Goal: Task Accomplishment & Management: Complete application form

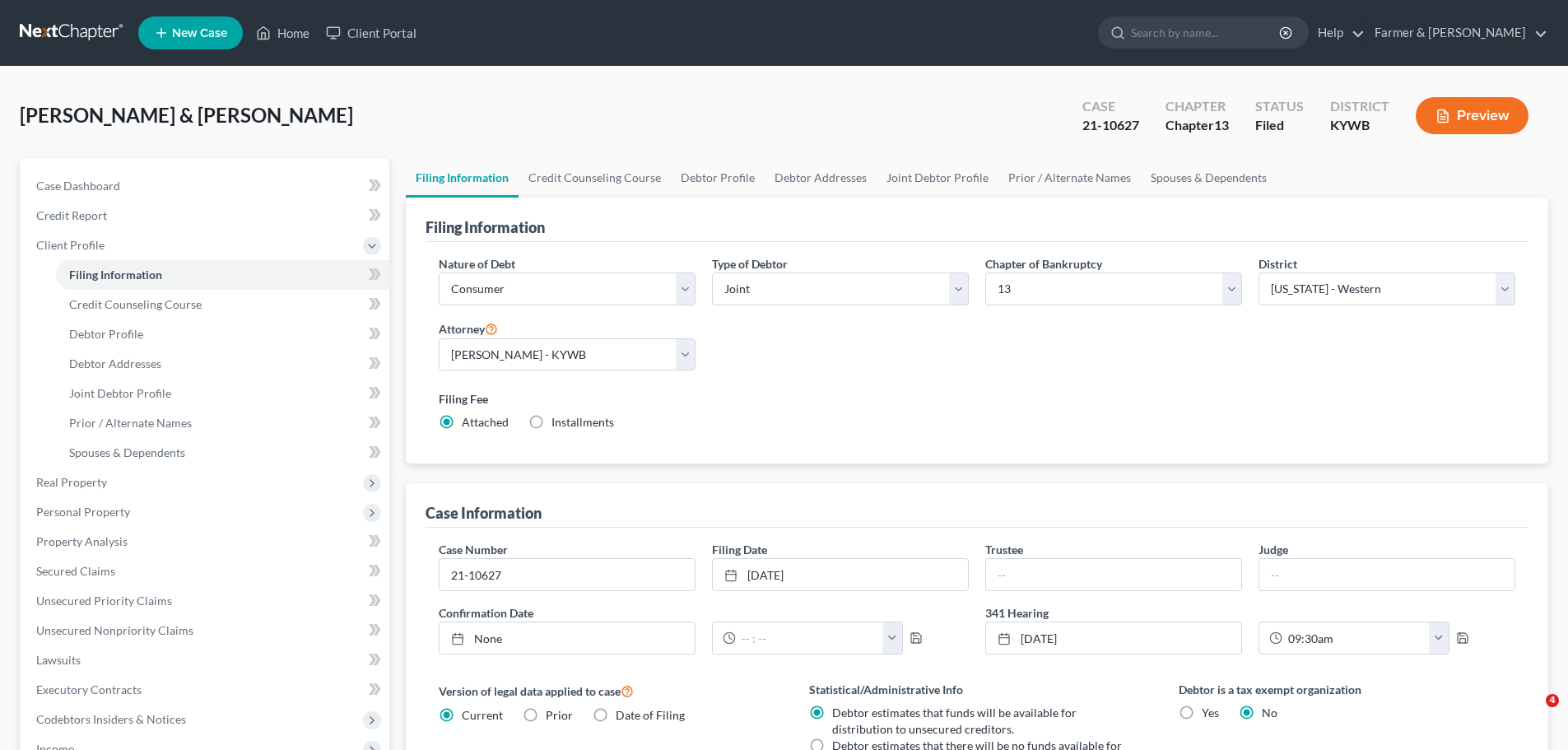
select select "1"
select select "3"
select select "33"
select select "0"
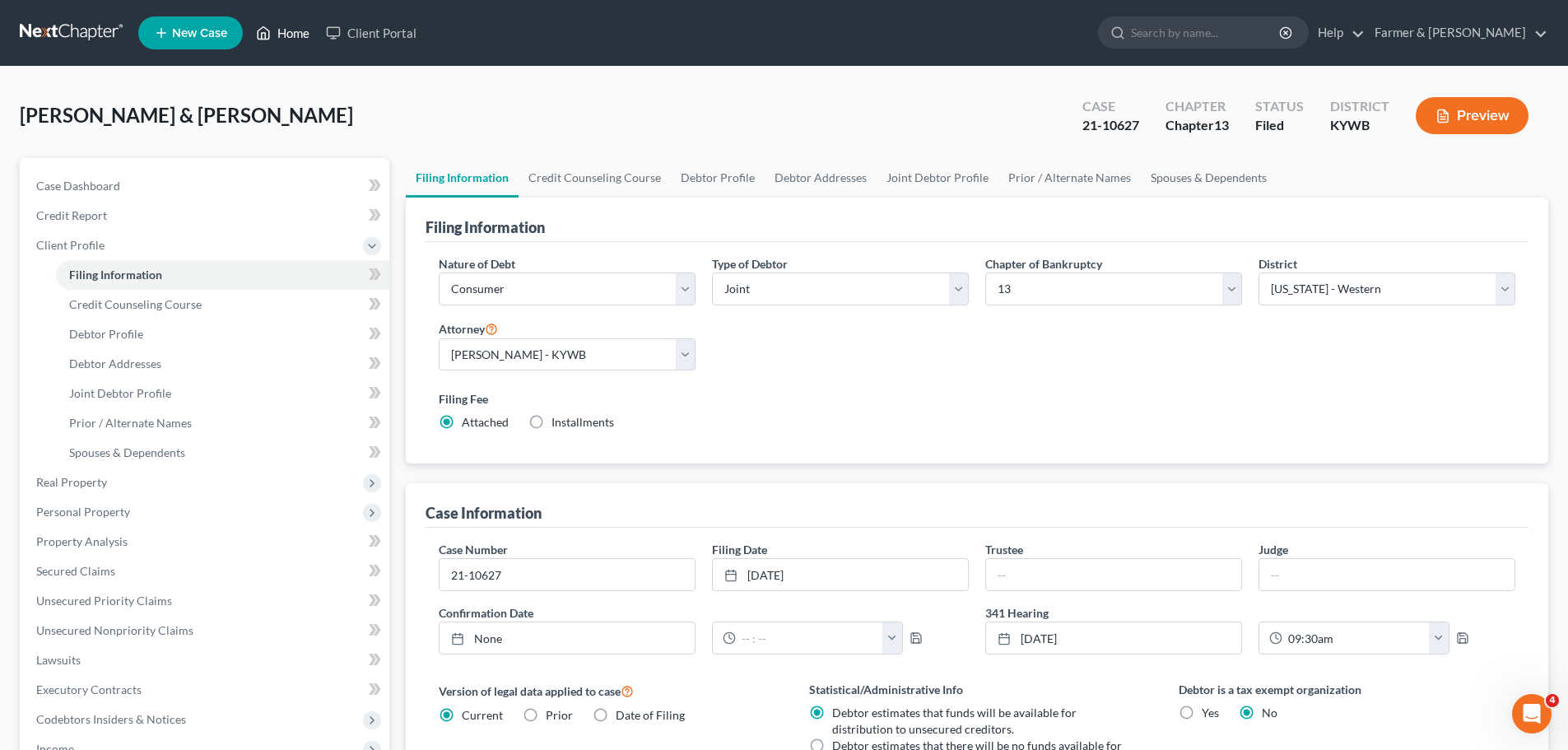
drag, startPoint x: 0, startPoint y: 0, endPoint x: 306, endPoint y: 31, distance: 307.6
click at [306, 31] on link "Home" at bounding box center [283, 32] width 70 height 30
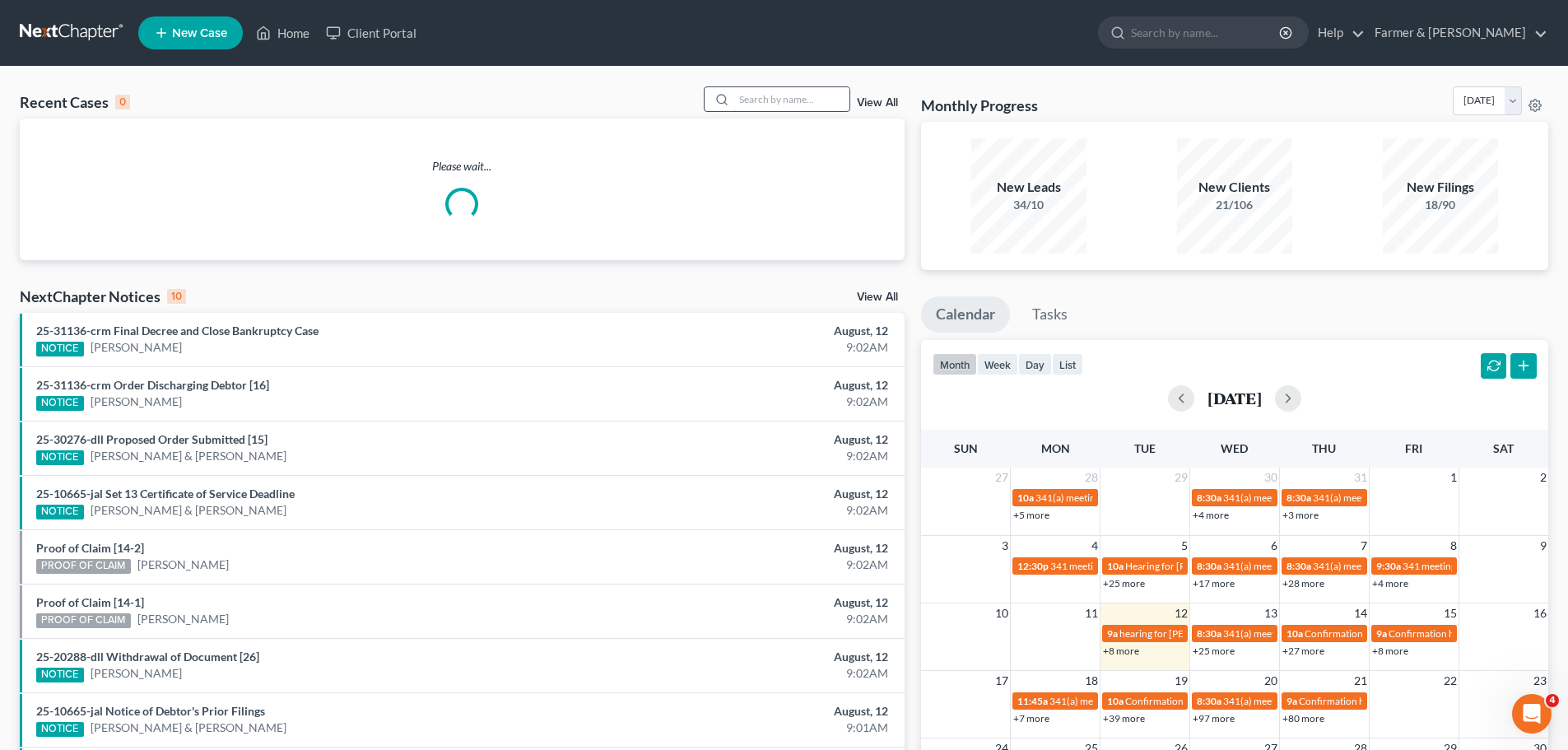
click at [749, 93] on input "search" at bounding box center [792, 99] width 116 height 24
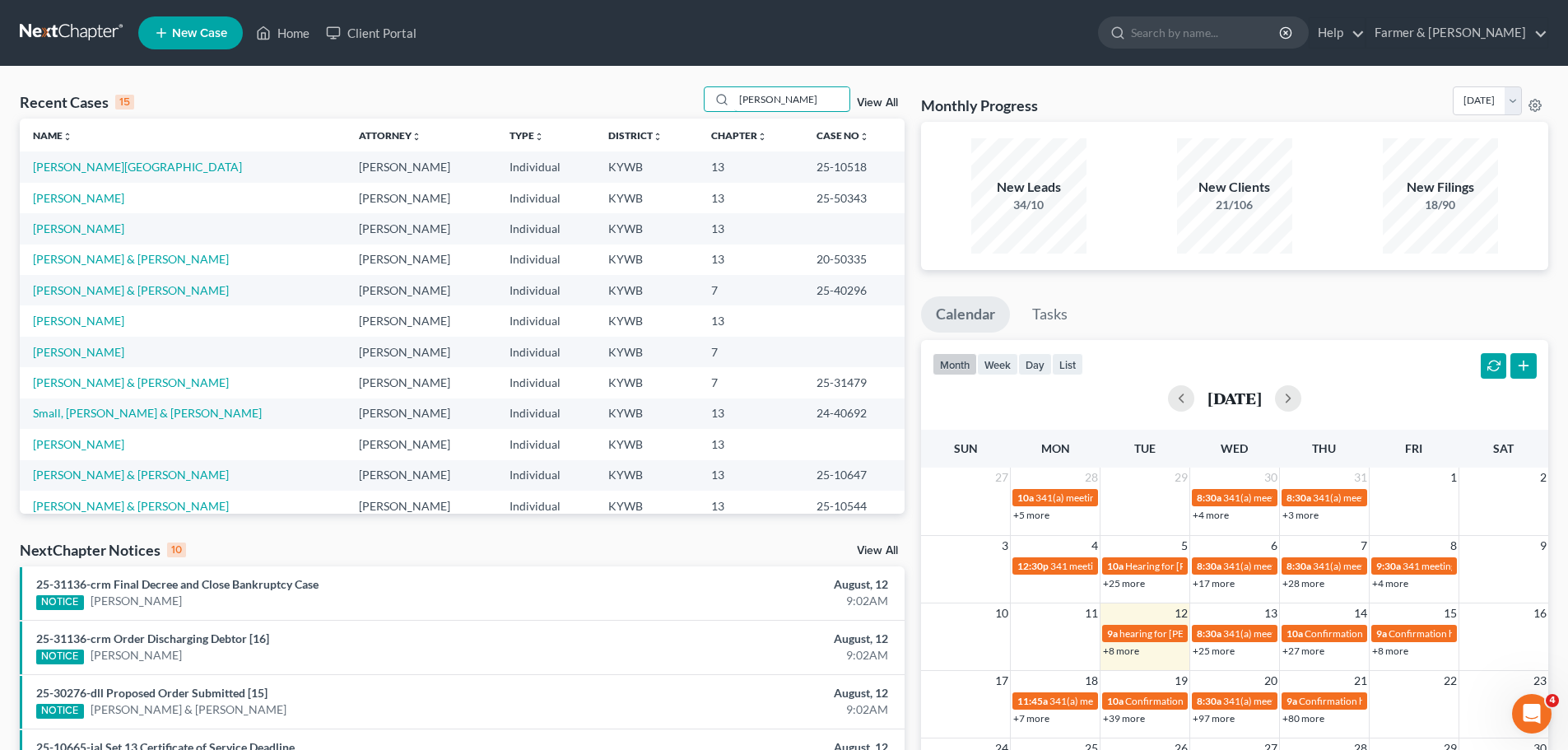
drag, startPoint x: 785, startPoint y: 98, endPoint x: 680, endPoint y: 108, distance: 105.5
click at [680, 108] on div "Recent Cases 15 [PERSON_NAME] View All" at bounding box center [462, 103] width 885 height 32
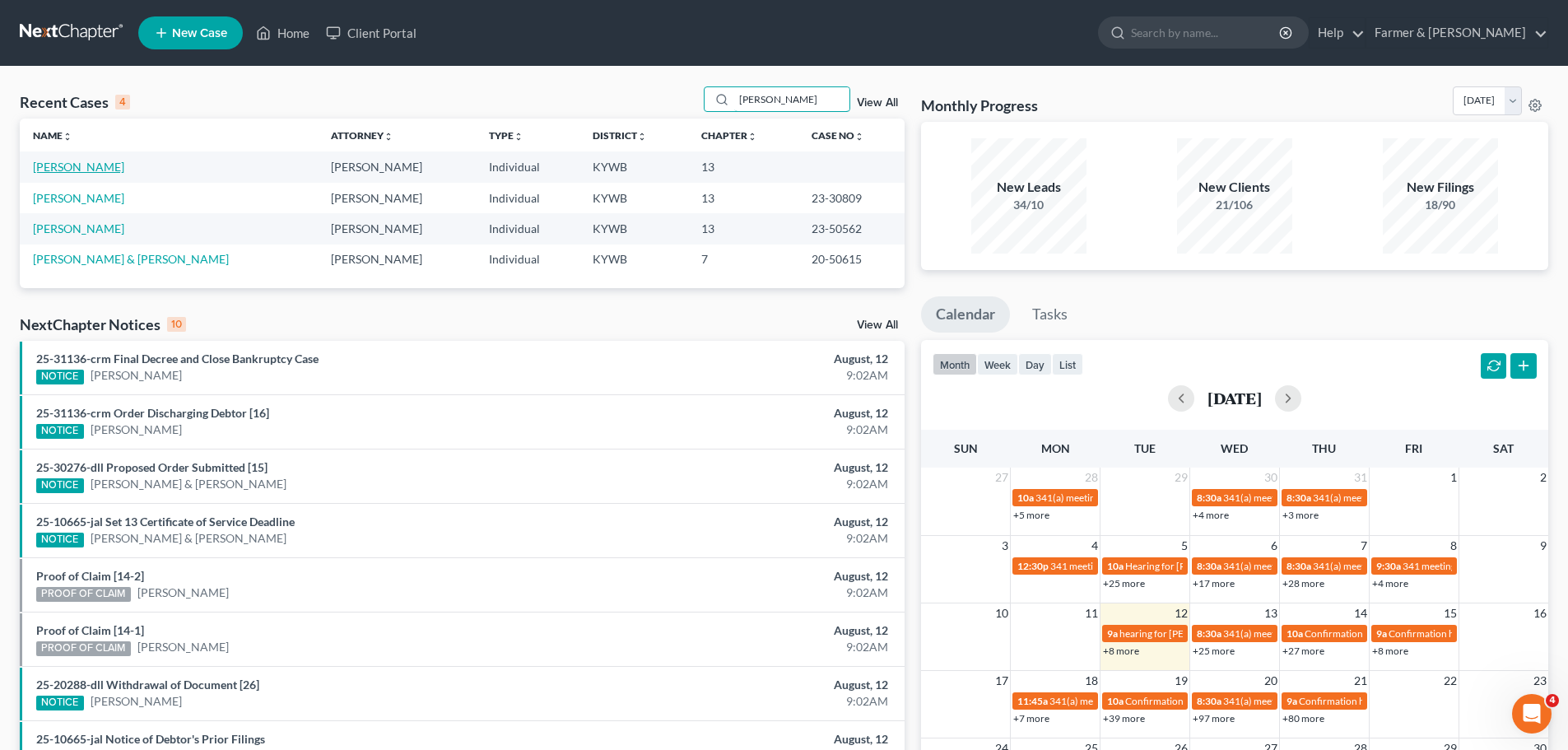
type input "[PERSON_NAME]"
click at [90, 165] on link "[PERSON_NAME]" at bounding box center [79, 167] width 91 height 14
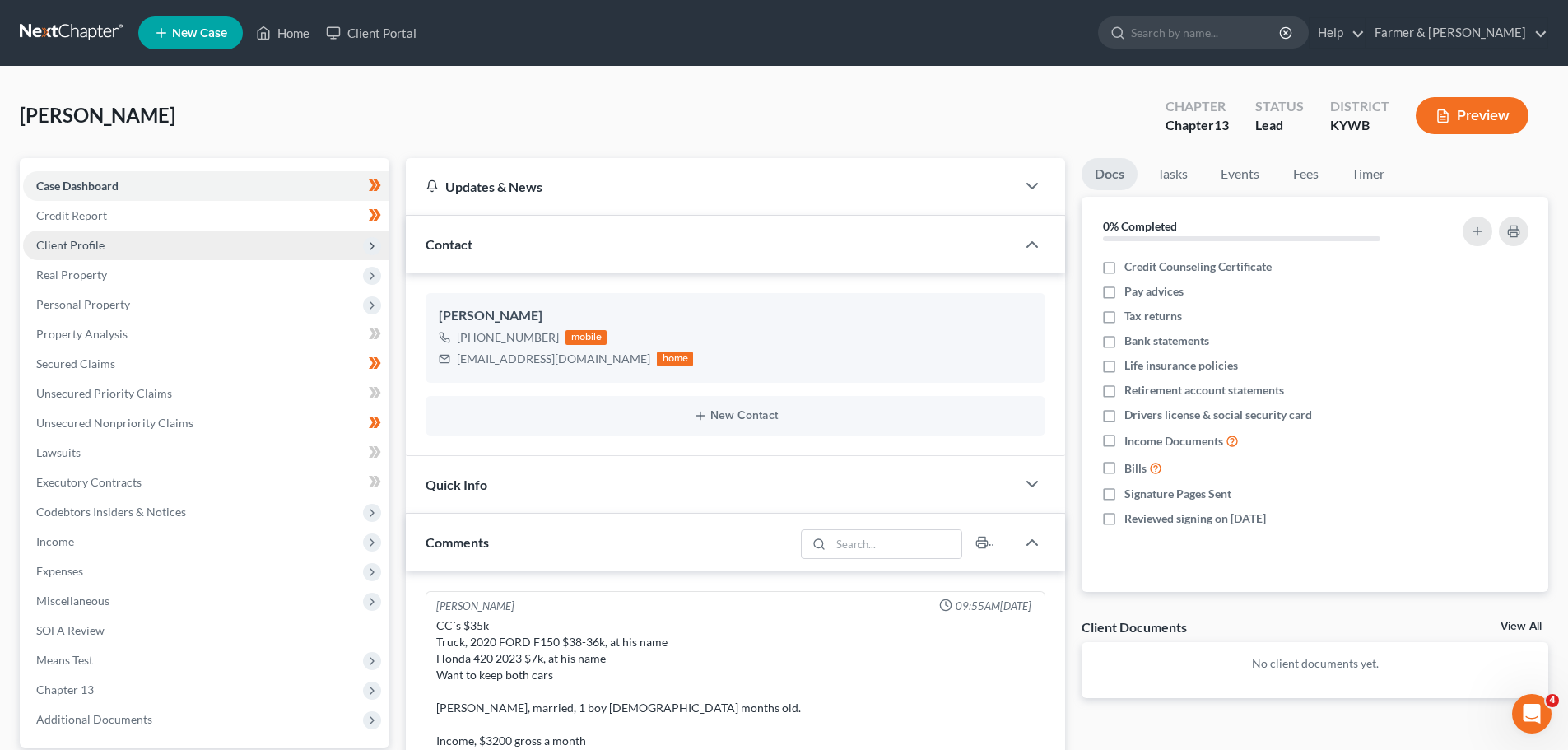
scroll to position [733, 0]
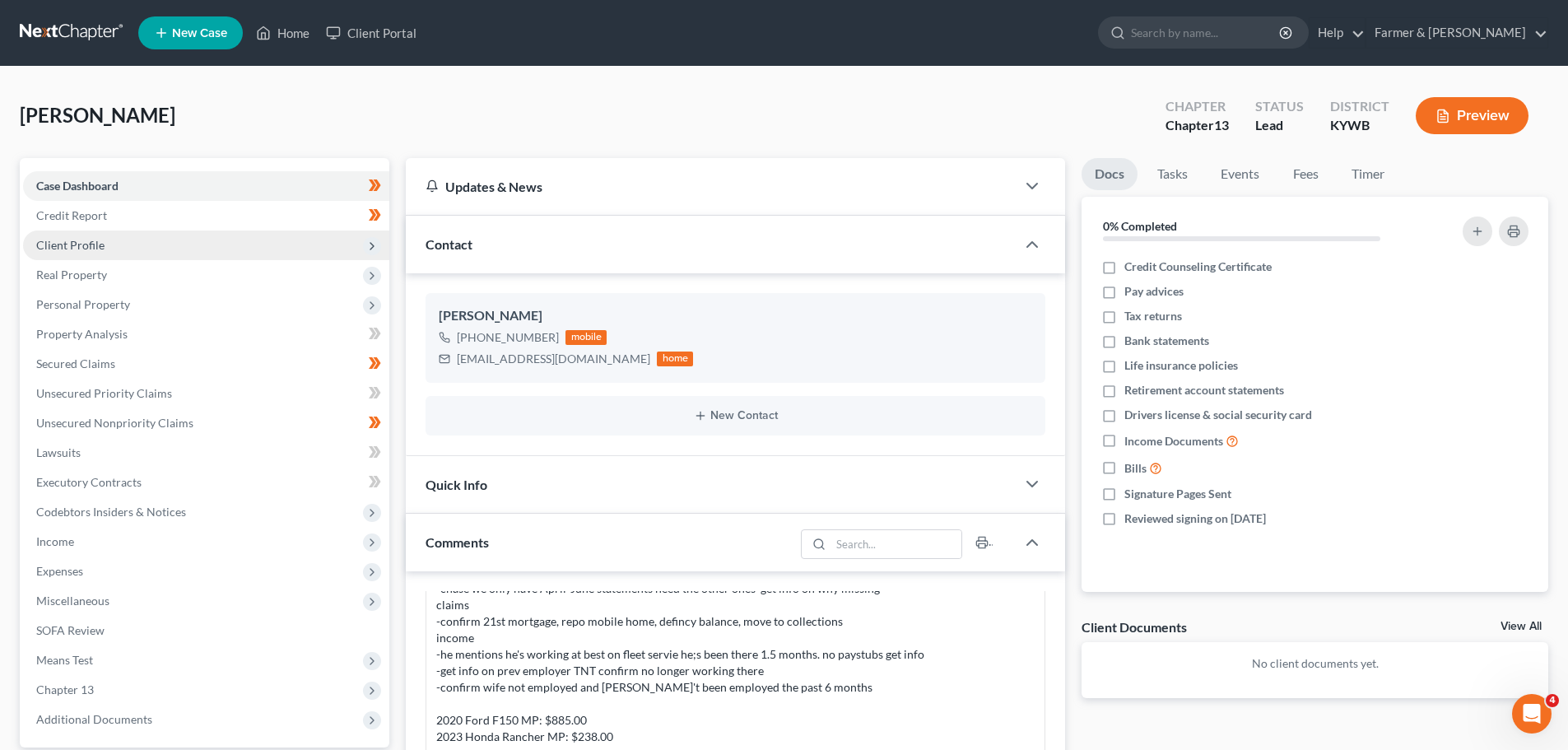
click at [76, 248] on span "Client Profile" at bounding box center [70, 246] width 68 height 14
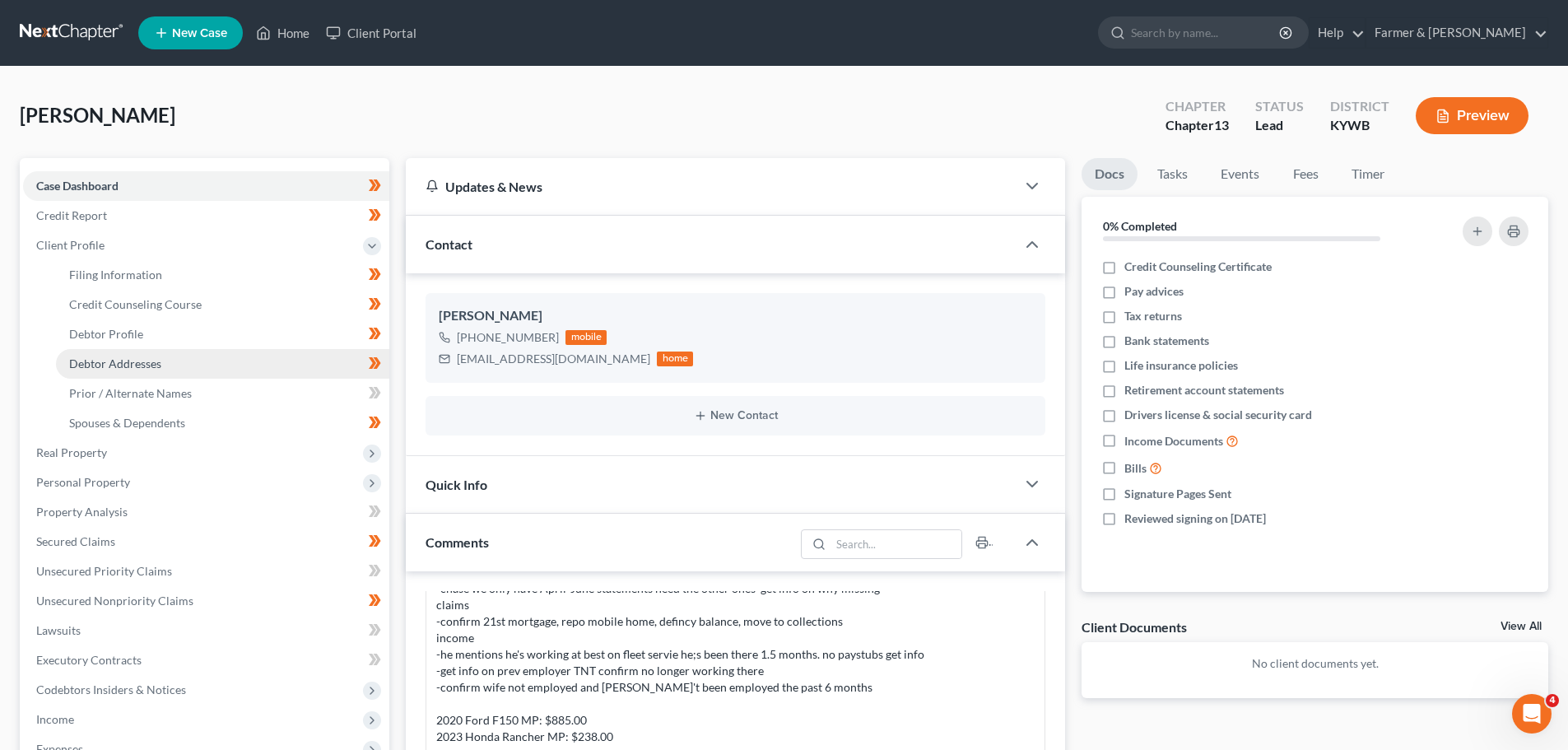
click at [114, 354] on link "Debtor Addresses" at bounding box center [223, 364] width 333 height 30
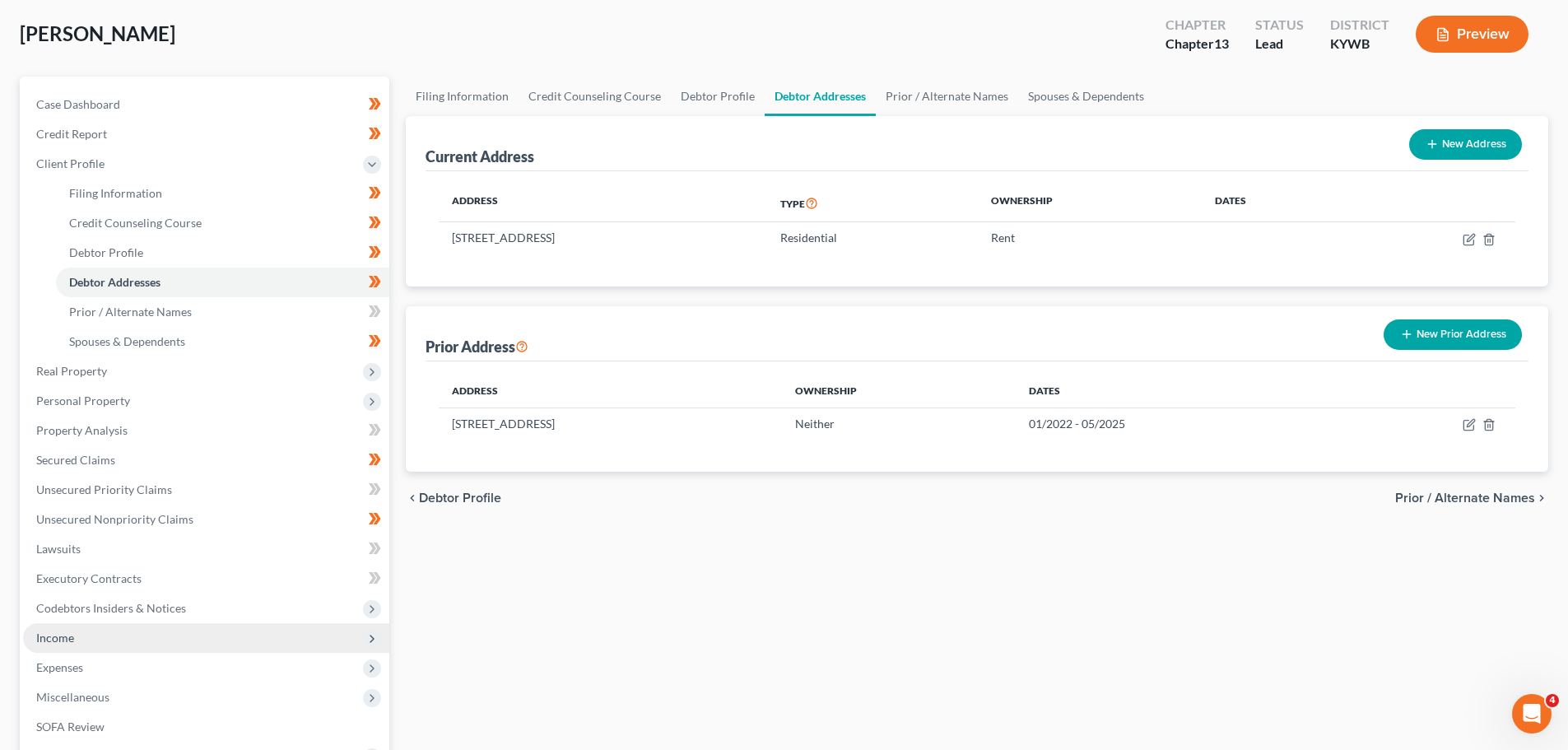
scroll to position [82, 0]
click at [68, 638] on span "Income" at bounding box center [55, 637] width 38 height 14
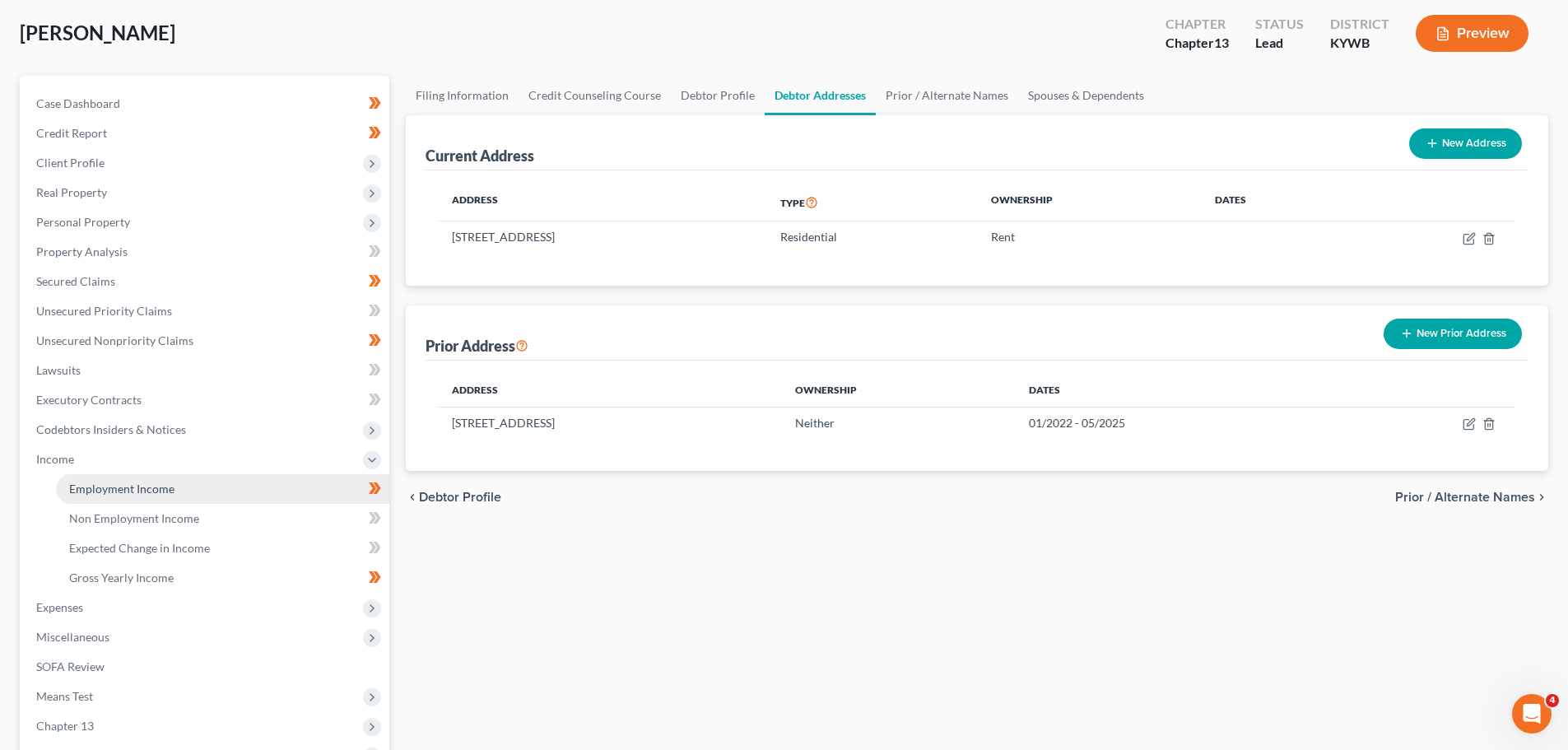
click at [117, 497] on link "Employment Income" at bounding box center [223, 489] width 333 height 30
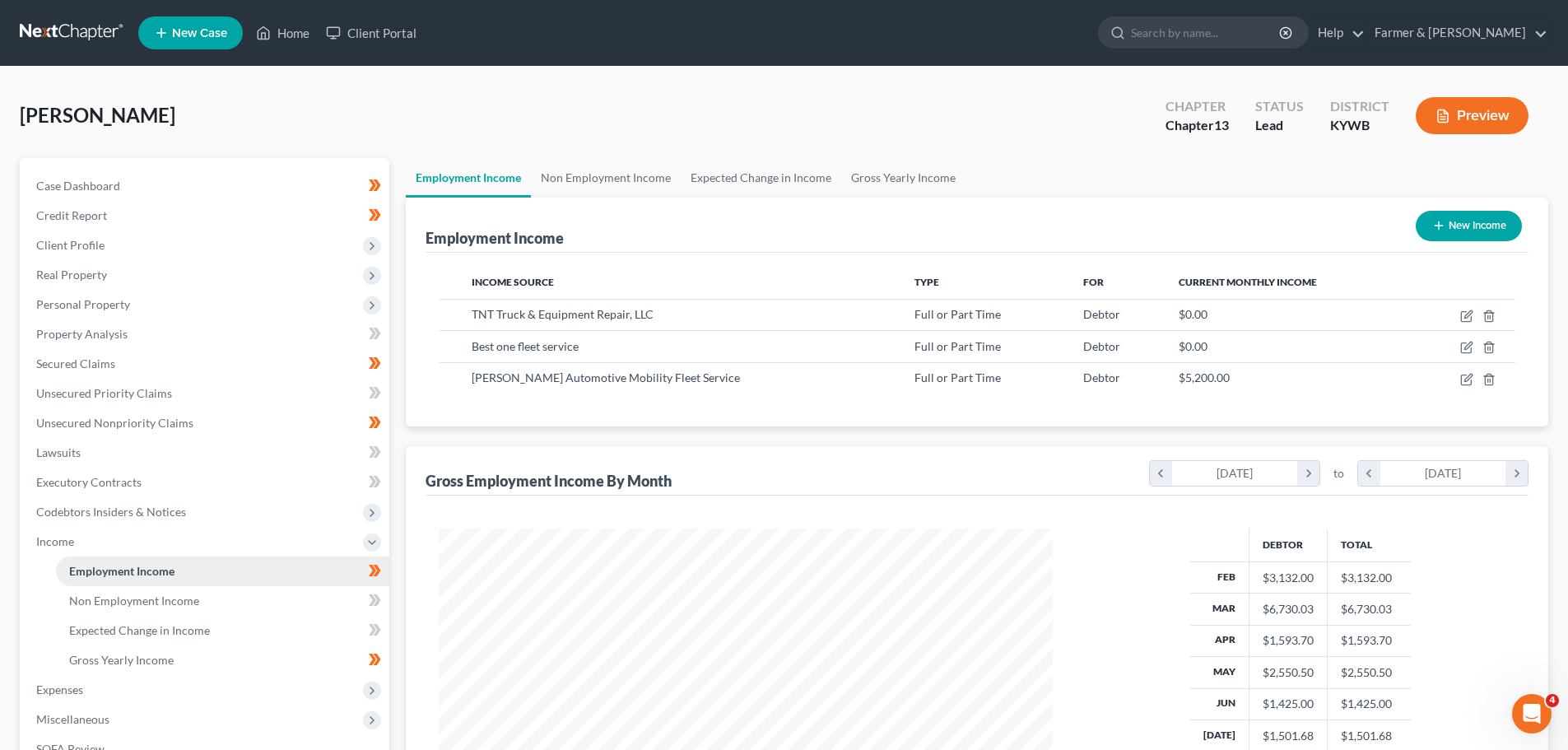
scroll to position [307, 647]
click at [78, 246] on span "Client Profile" at bounding box center [70, 246] width 68 height 14
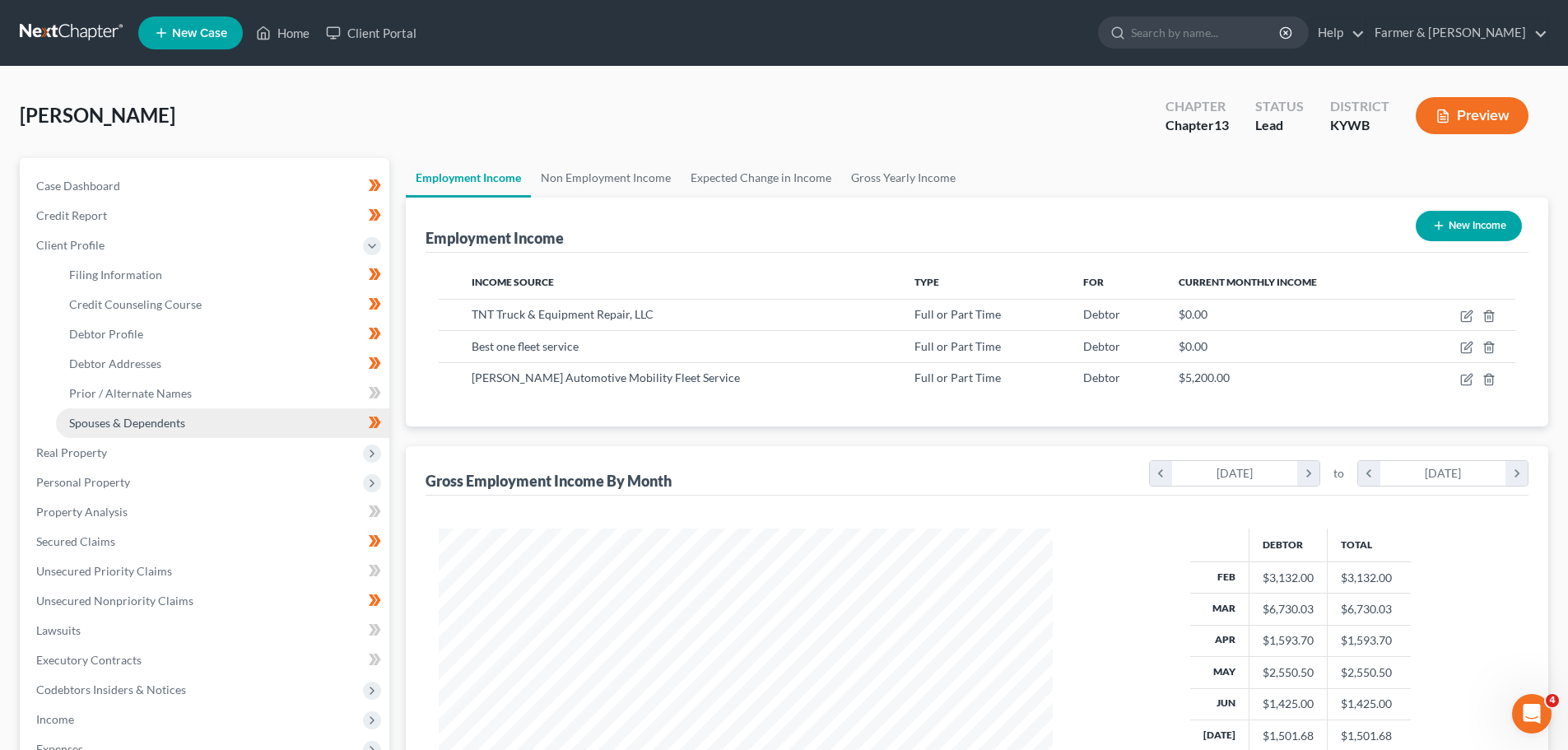
click at [119, 419] on span "Spouses & Dependents" at bounding box center [127, 423] width 116 height 14
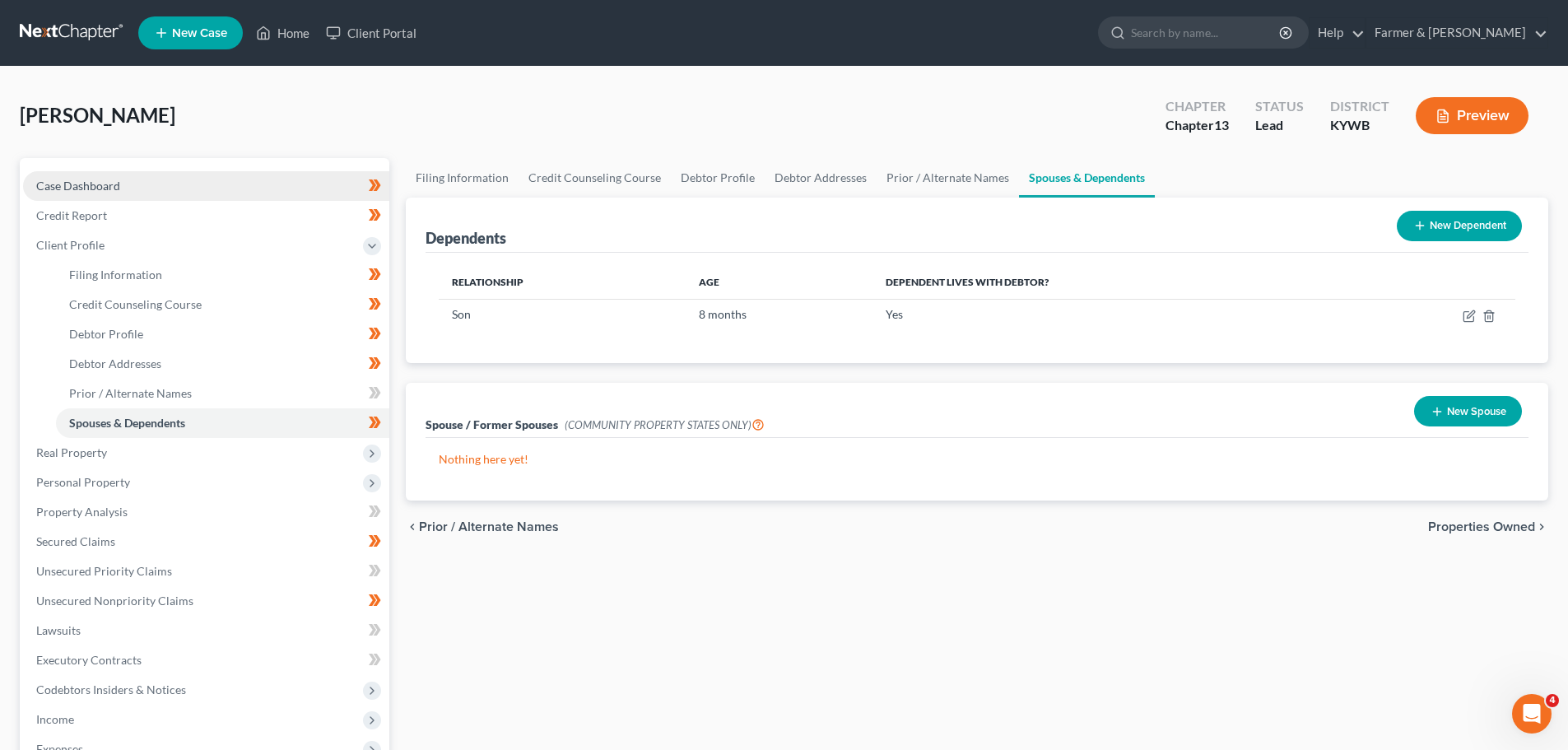
click at [57, 178] on span "Case Dashboard" at bounding box center [78, 185] width 84 height 14
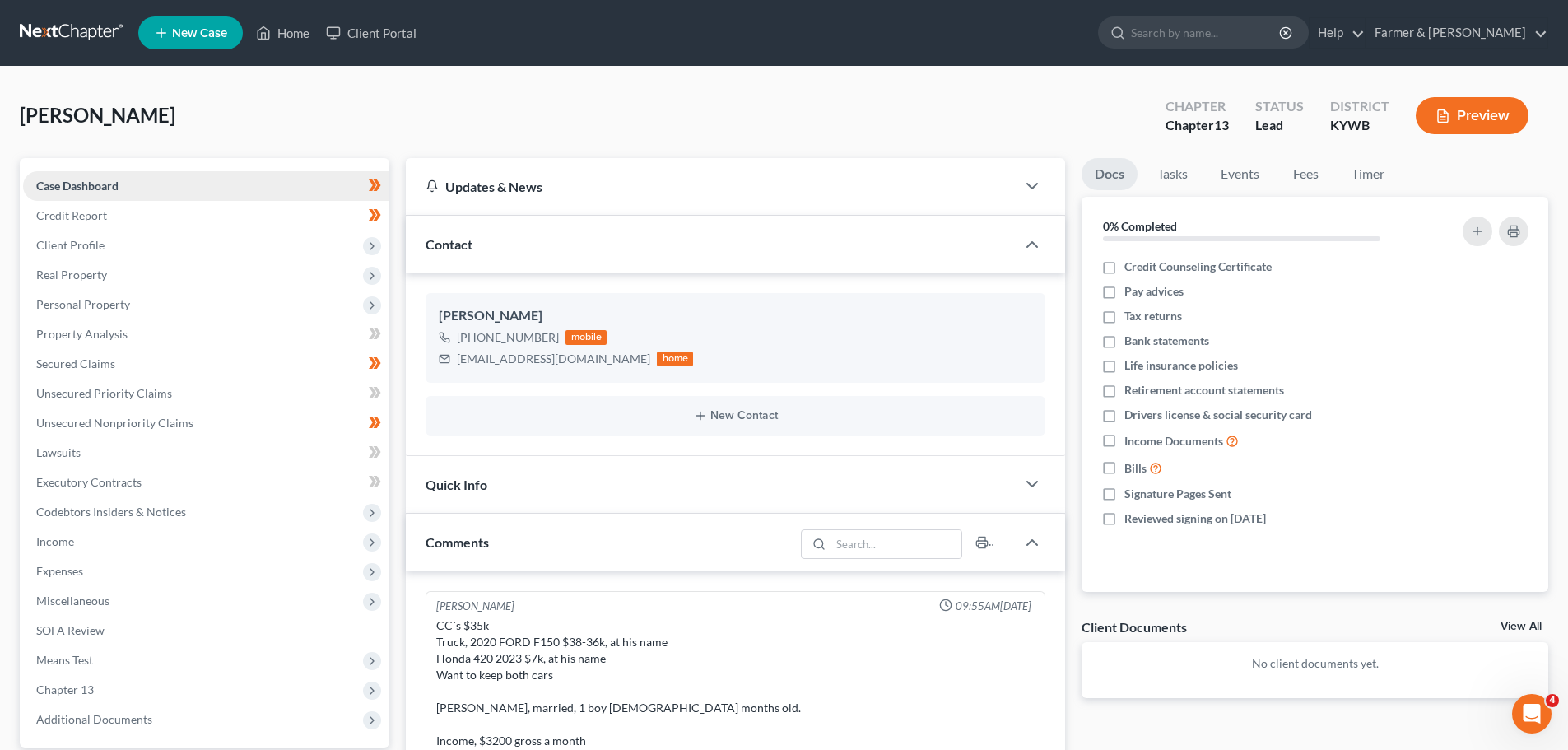
scroll to position [733, 0]
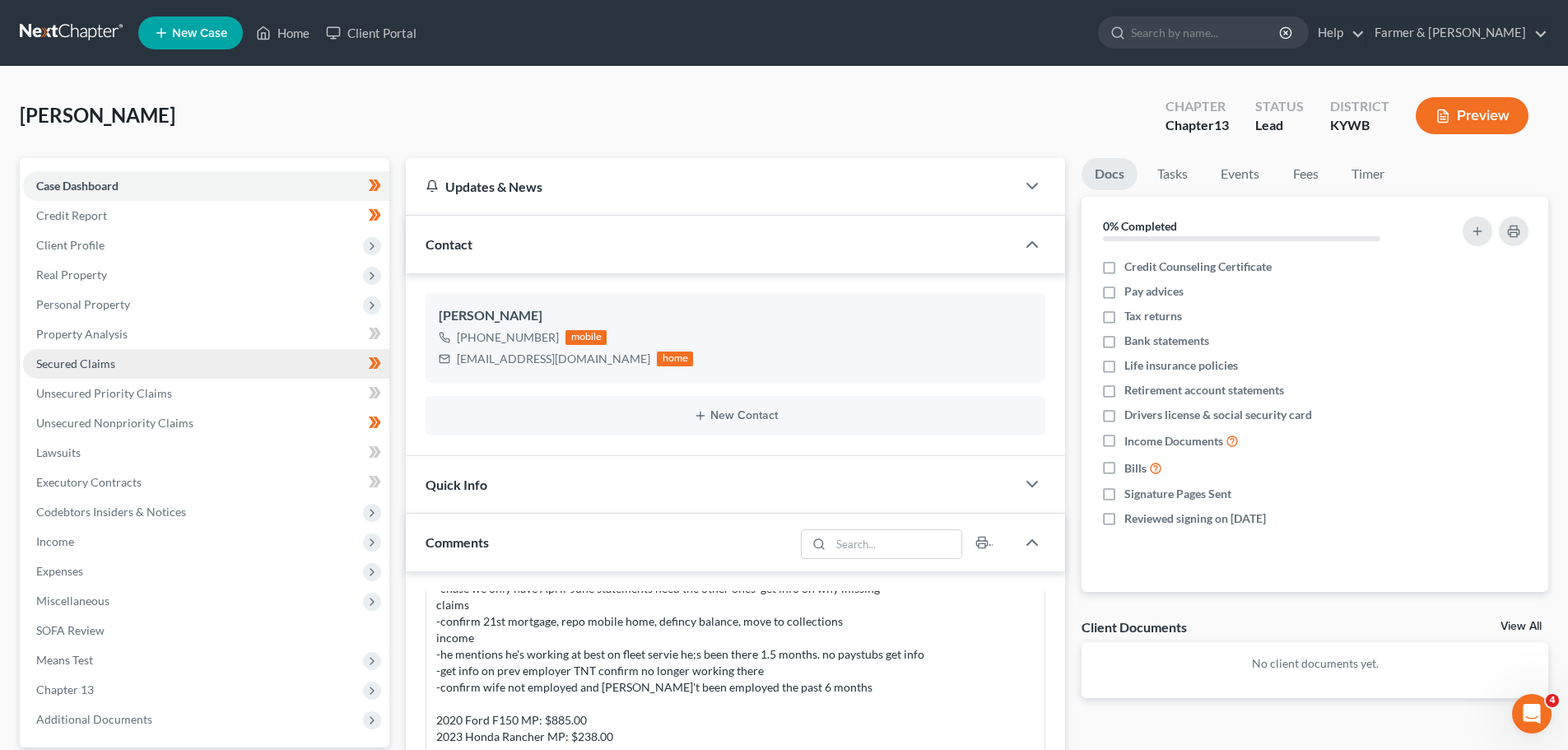
click at [67, 363] on span "Secured Claims" at bounding box center [75, 364] width 79 height 14
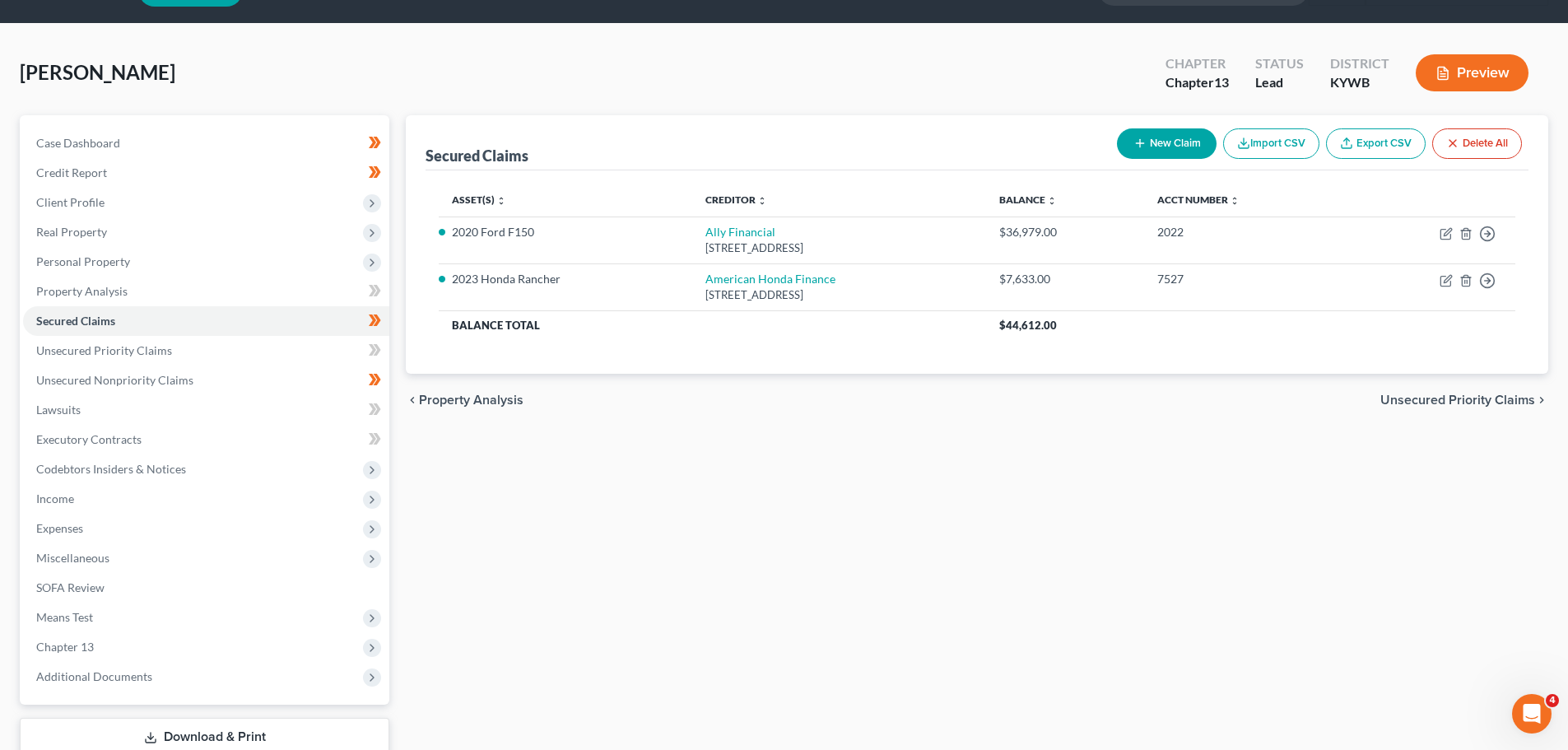
scroll to position [82, 0]
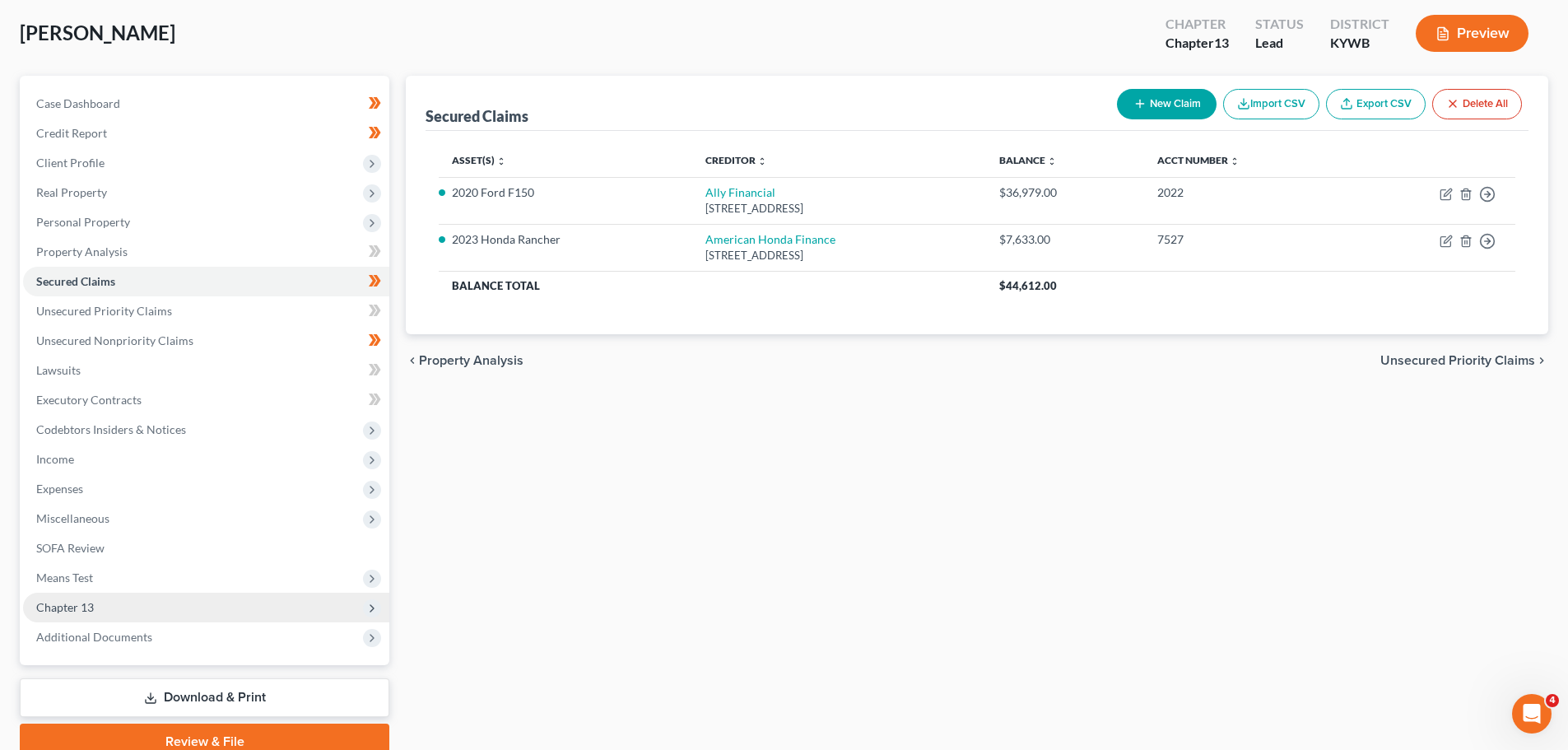
click at [96, 606] on span "Chapter 13" at bounding box center [206, 608] width 366 height 30
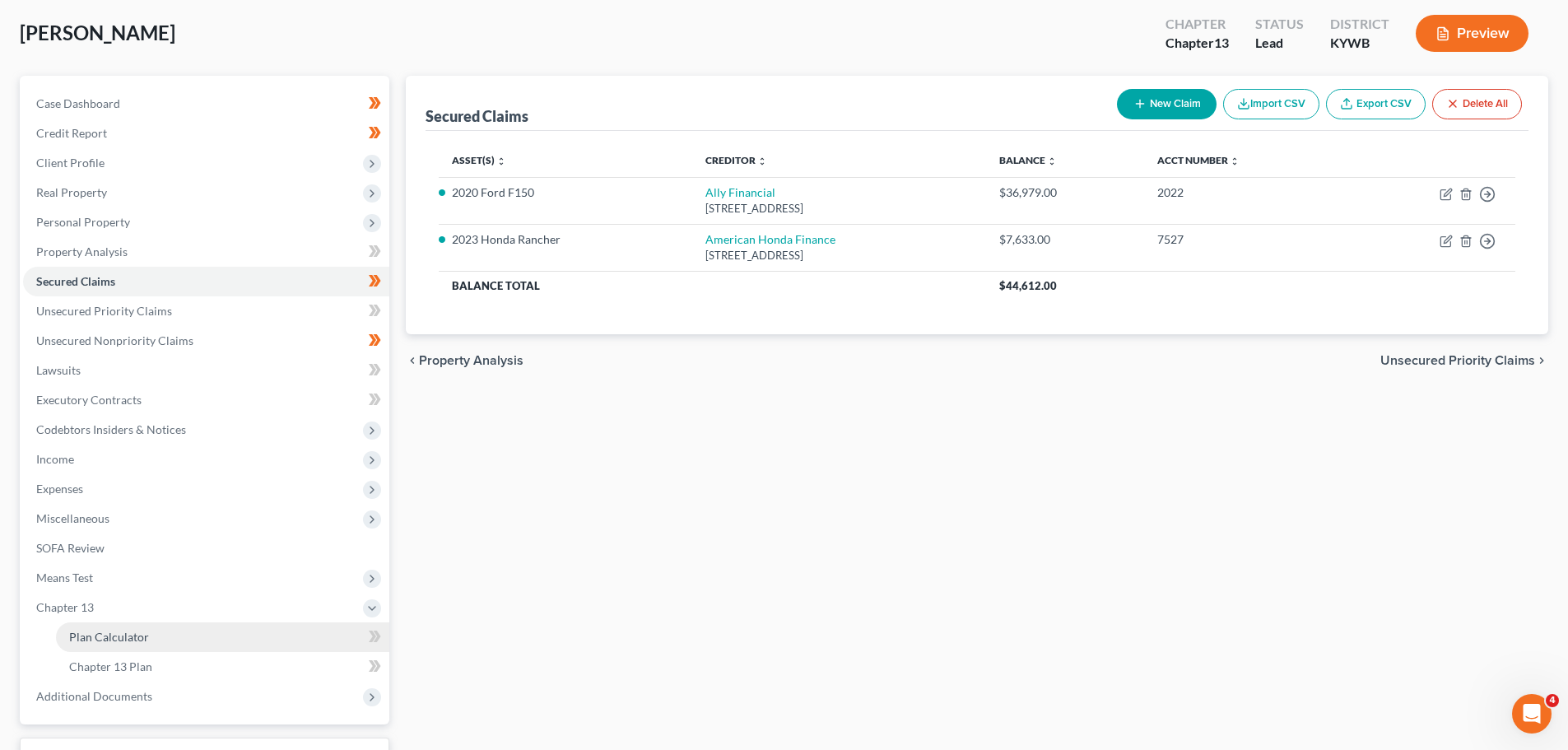
click at [133, 636] on span "Plan Calculator" at bounding box center [108, 637] width 80 height 14
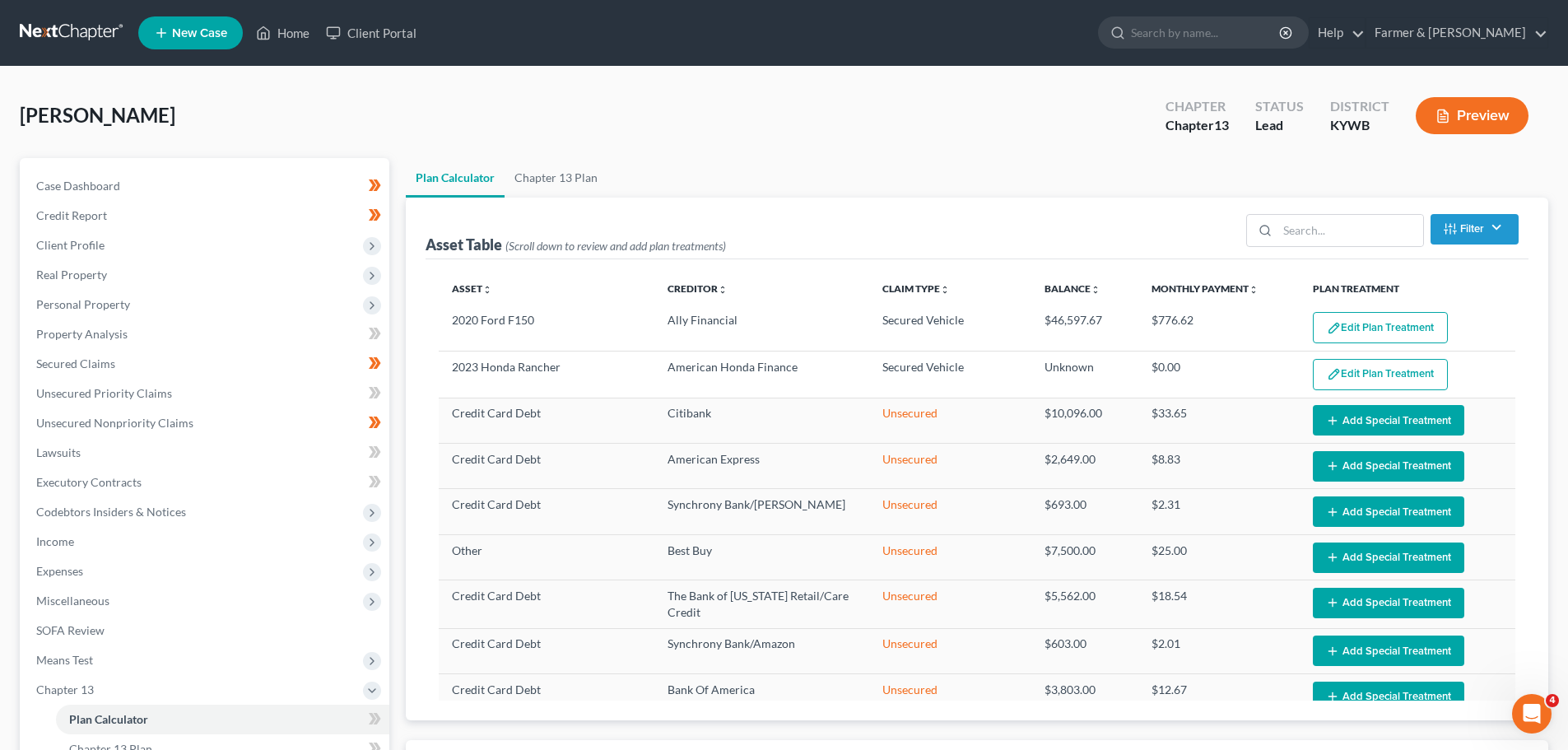
select select "59"
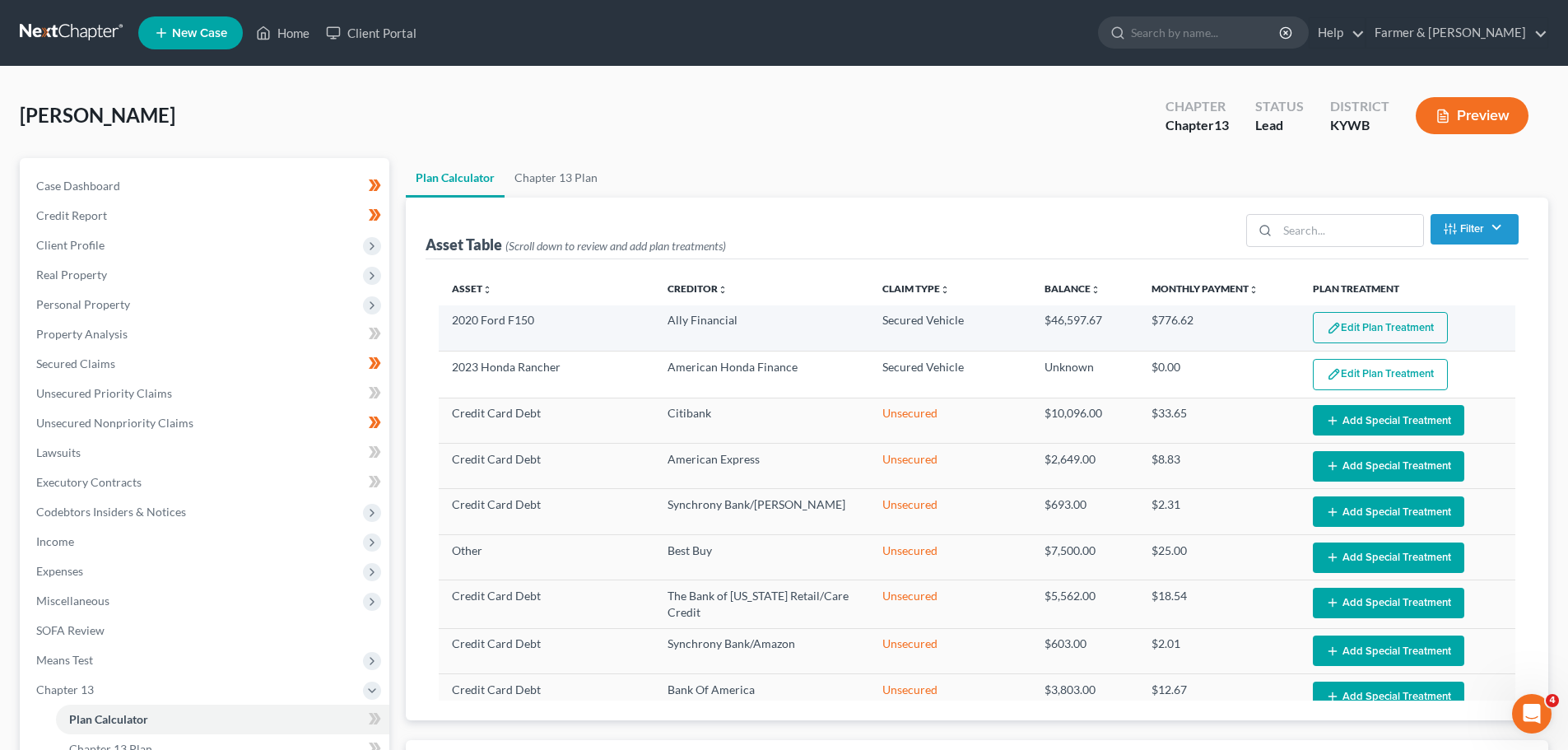
click at [1332, 326] on button "Edit Plan Treatment" at bounding box center [1380, 327] width 135 height 31
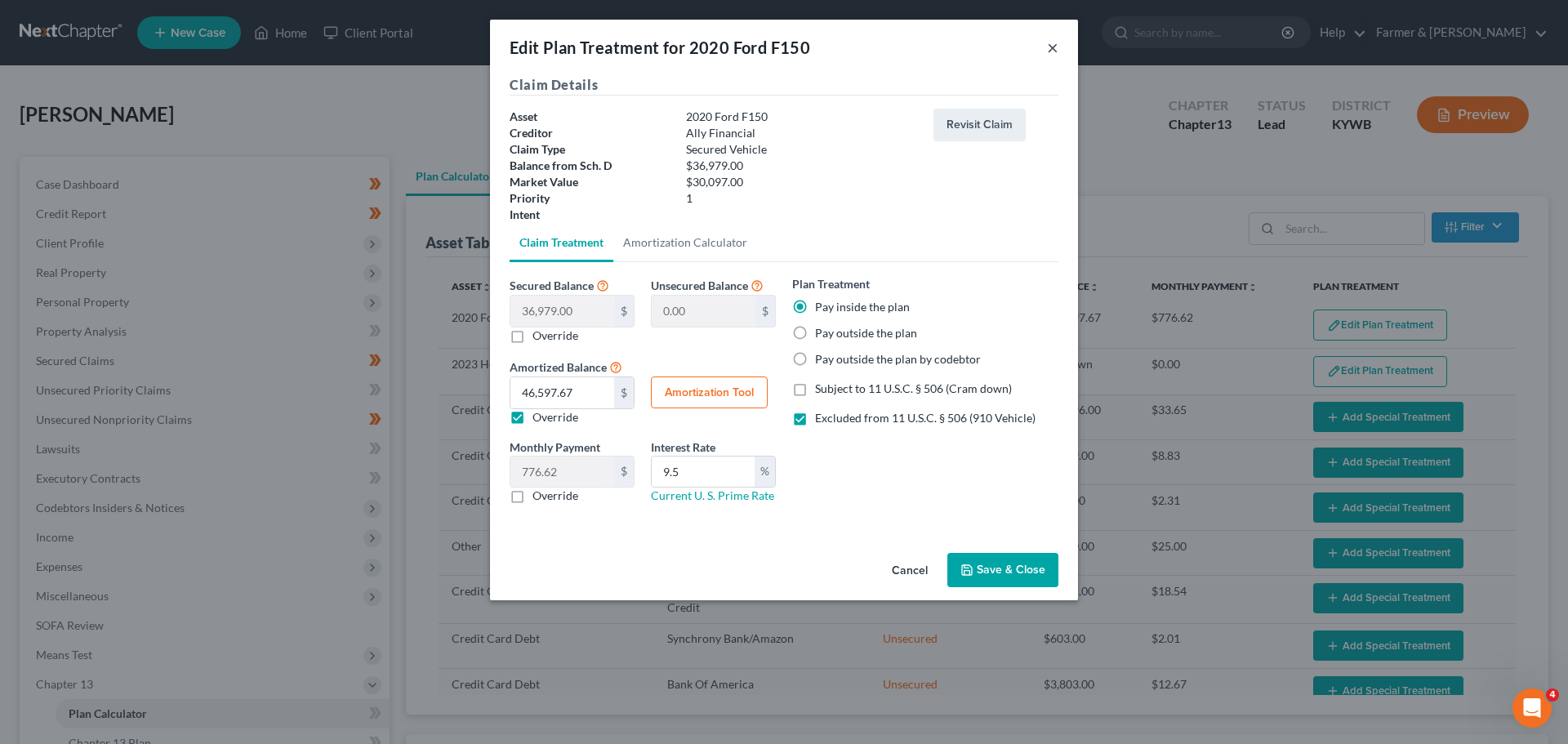
click at [1049, 54] on button "×" at bounding box center [1053, 47] width 12 height 20
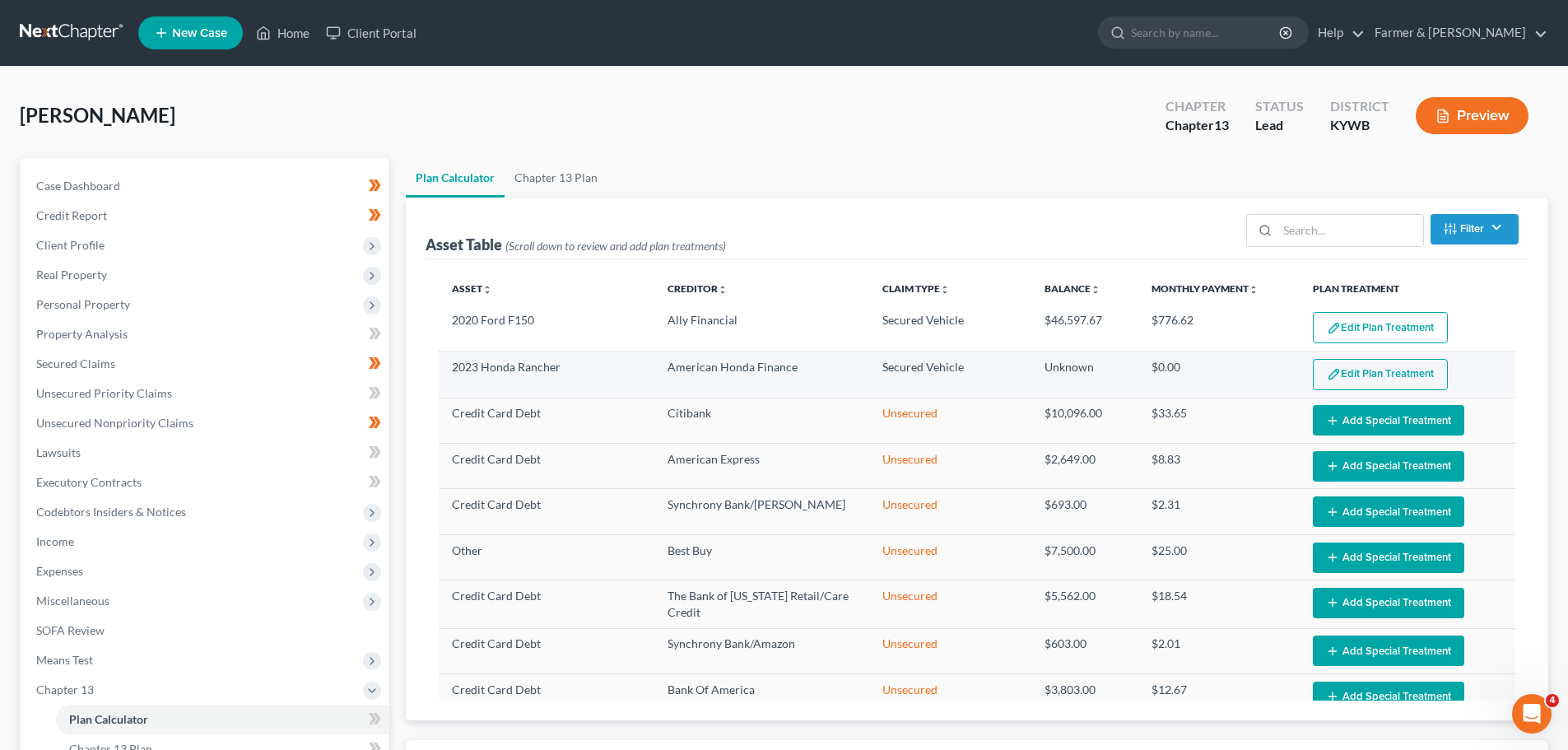
click at [1375, 367] on button "Edit Plan Treatment" at bounding box center [1380, 375] width 135 height 31
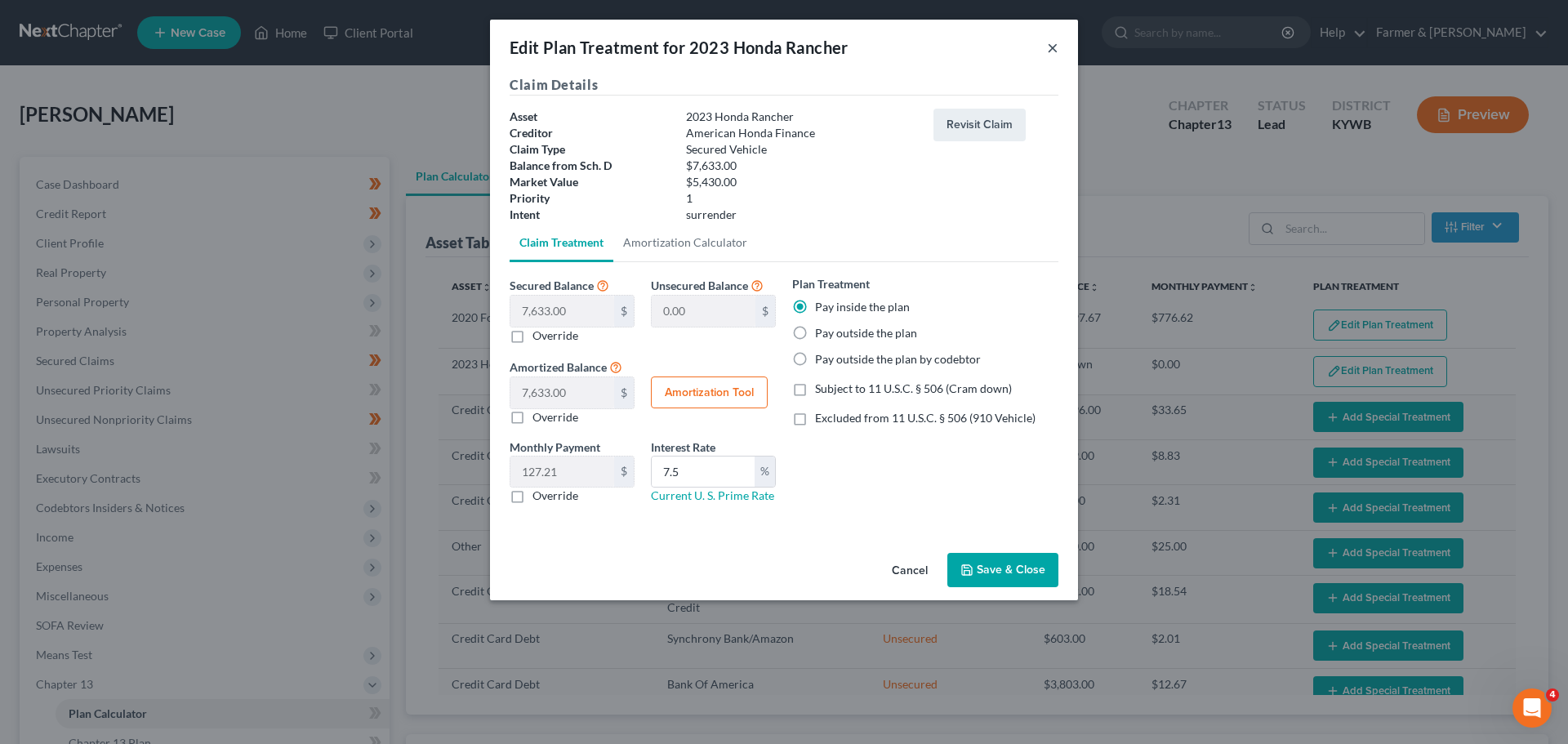
click at [1047, 46] on button "×" at bounding box center [1053, 47] width 12 height 20
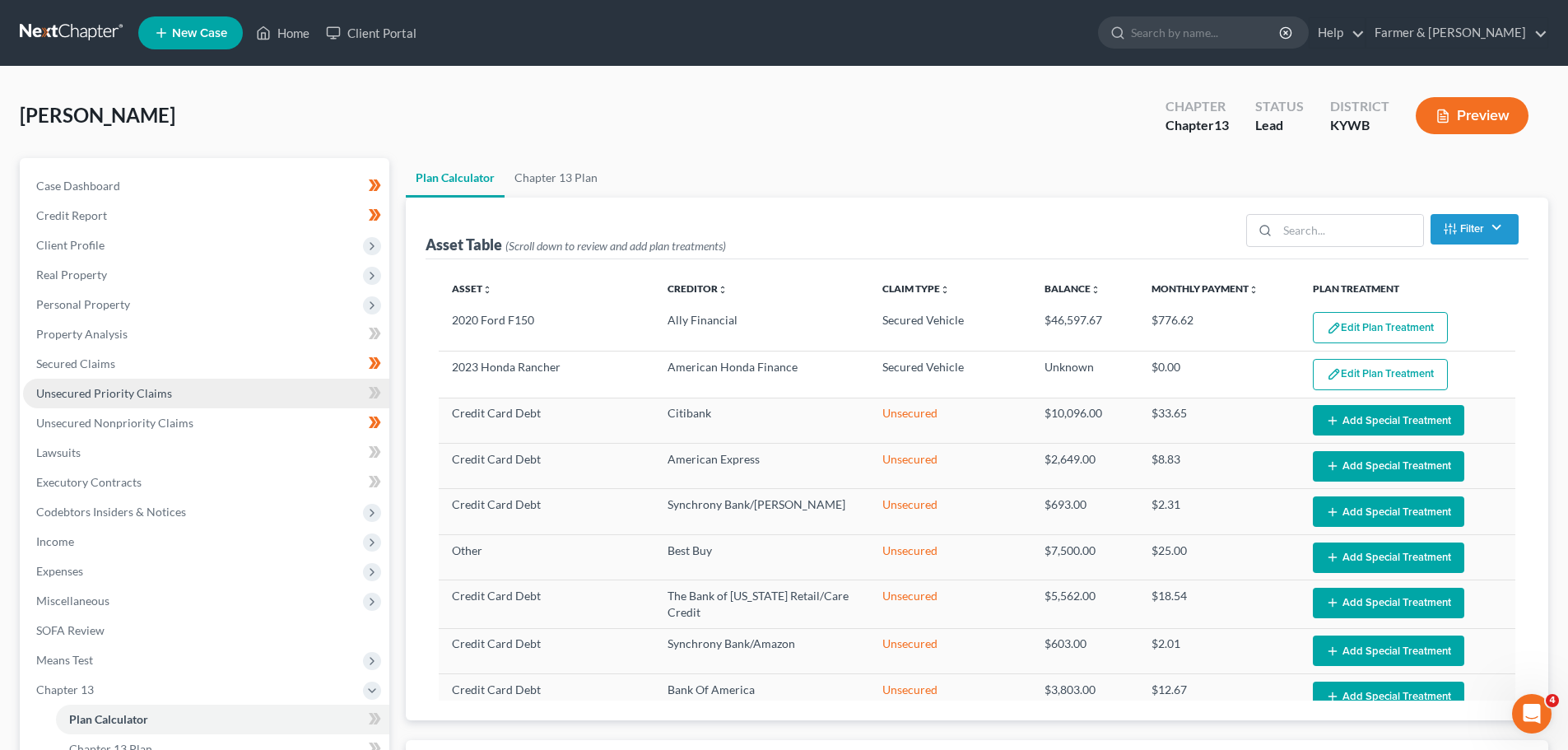
click at [96, 395] on span "Unsecured Priority Claims" at bounding box center [104, 393] width 136 height 14
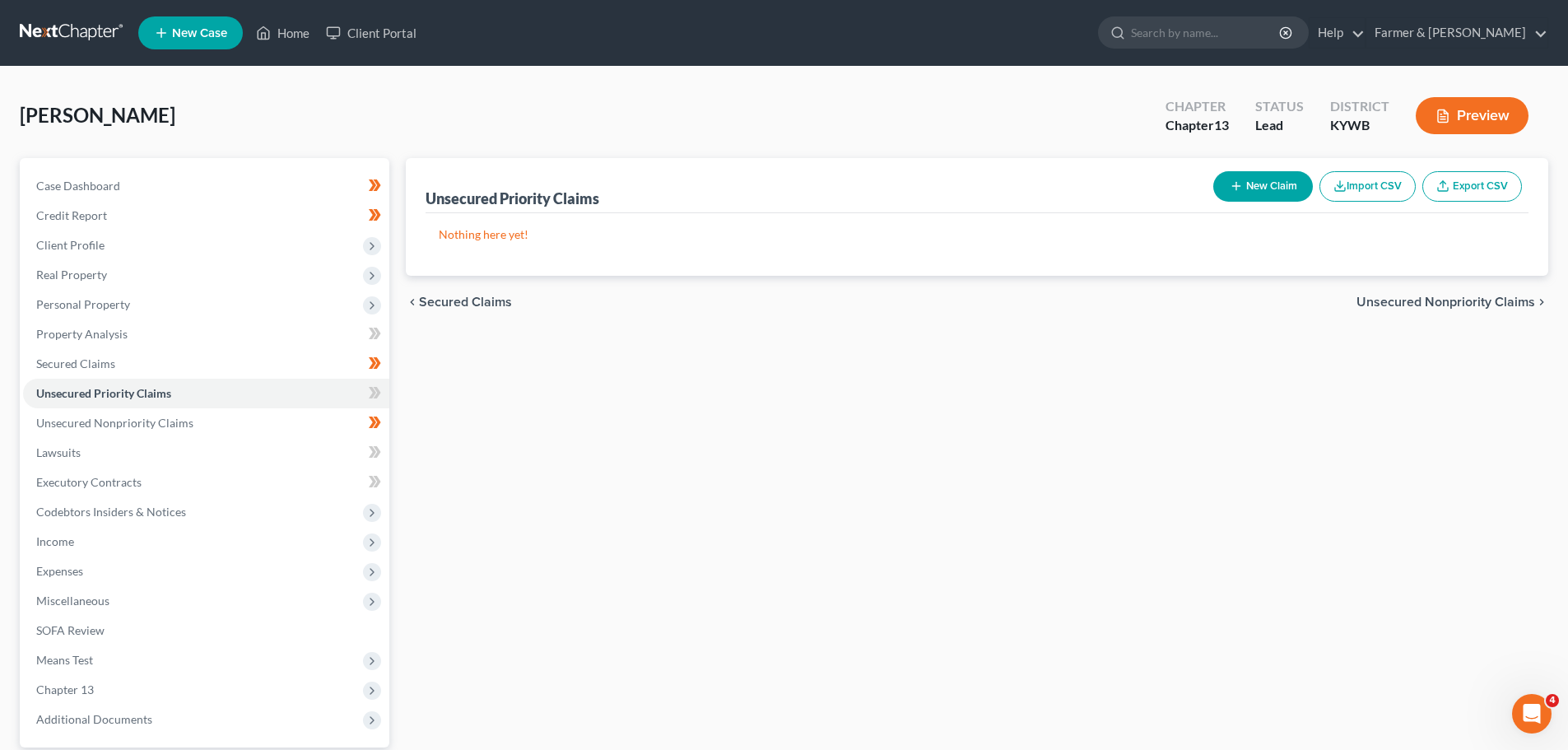
scroll to position [82, 0]
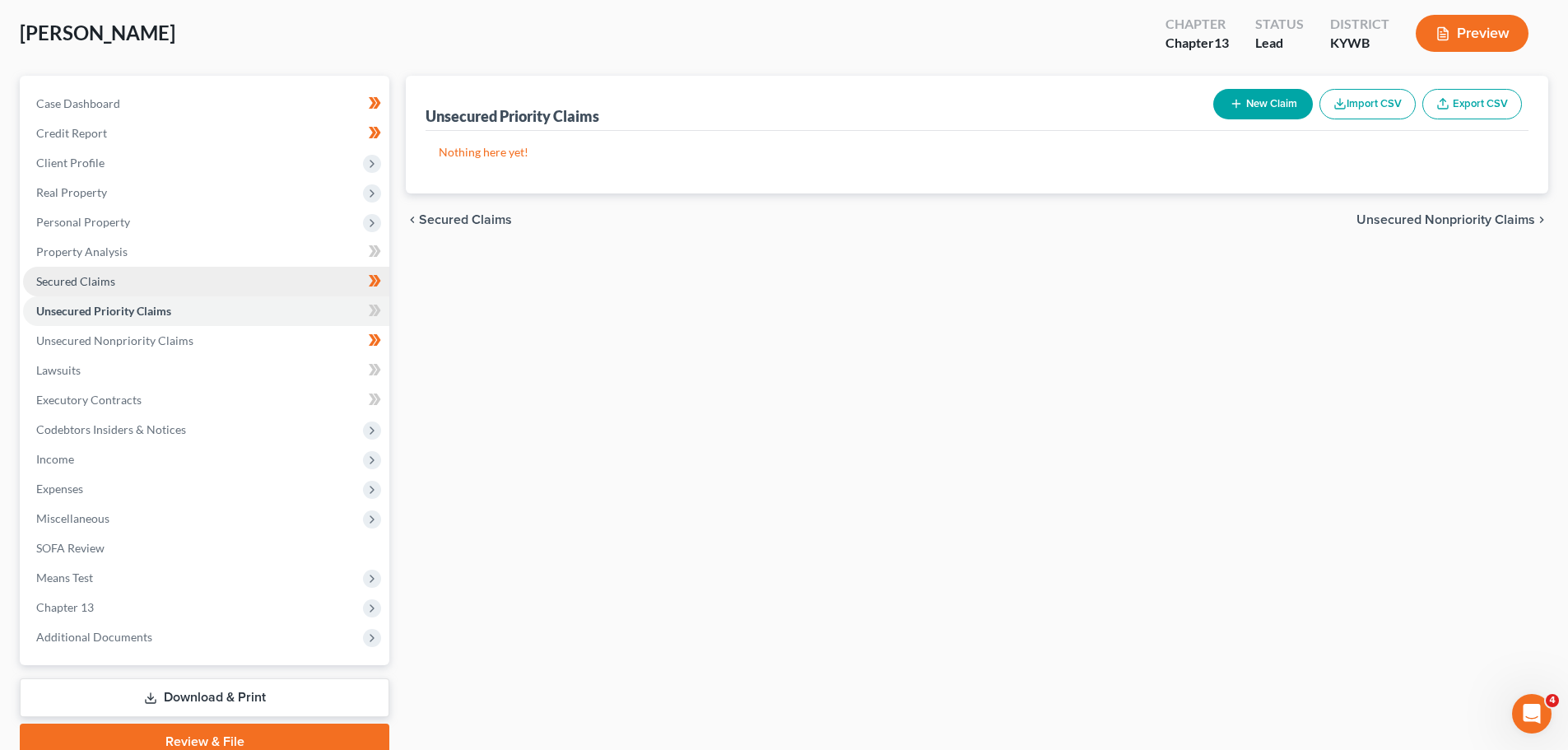
click at [79, 272] on link "Secured Claims" at bounding box center [206, 281] width 366 height 30
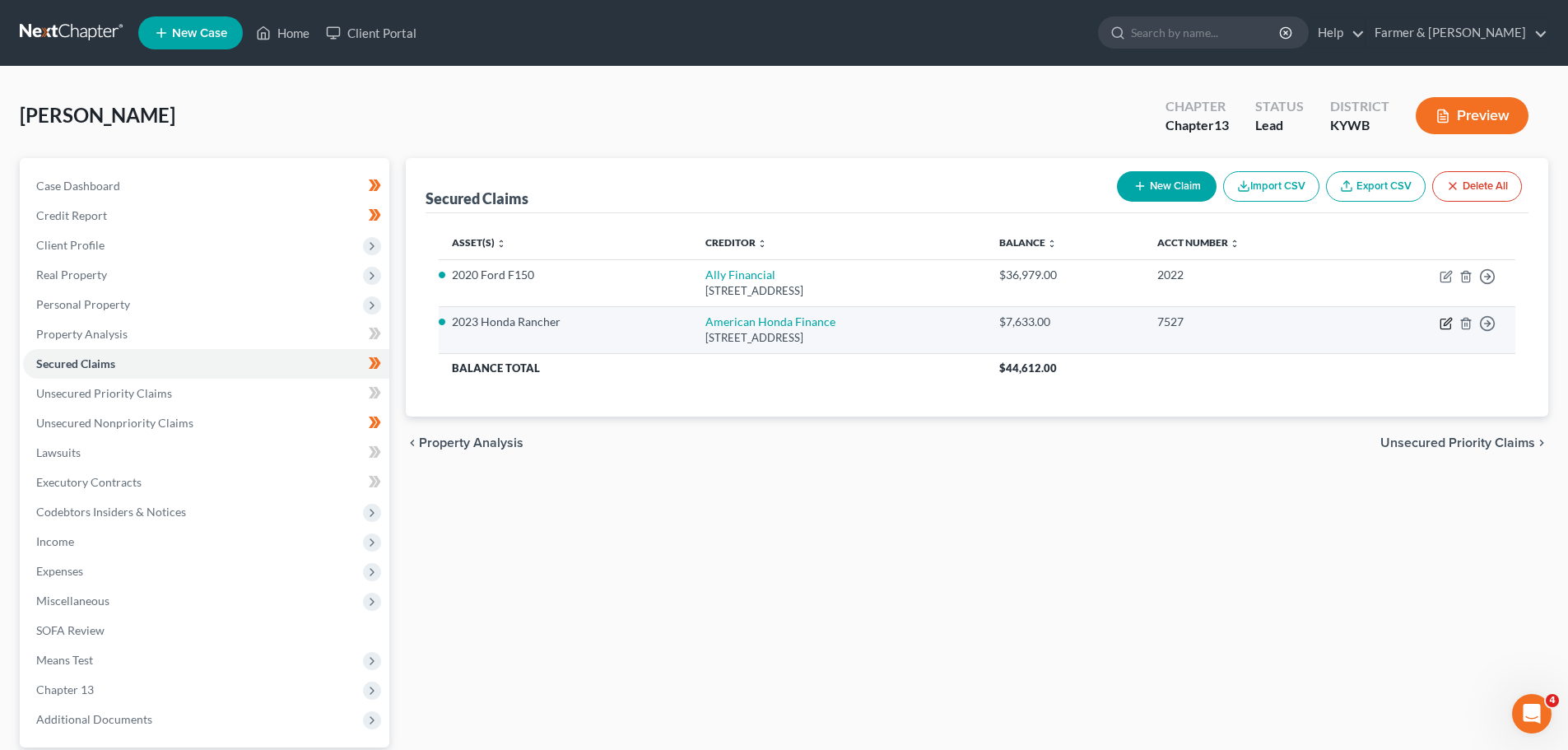
click at [1444, 323] on icon "button" at bounding box center [1446, 323] width 13 height 13
select select "10"
select select "0"
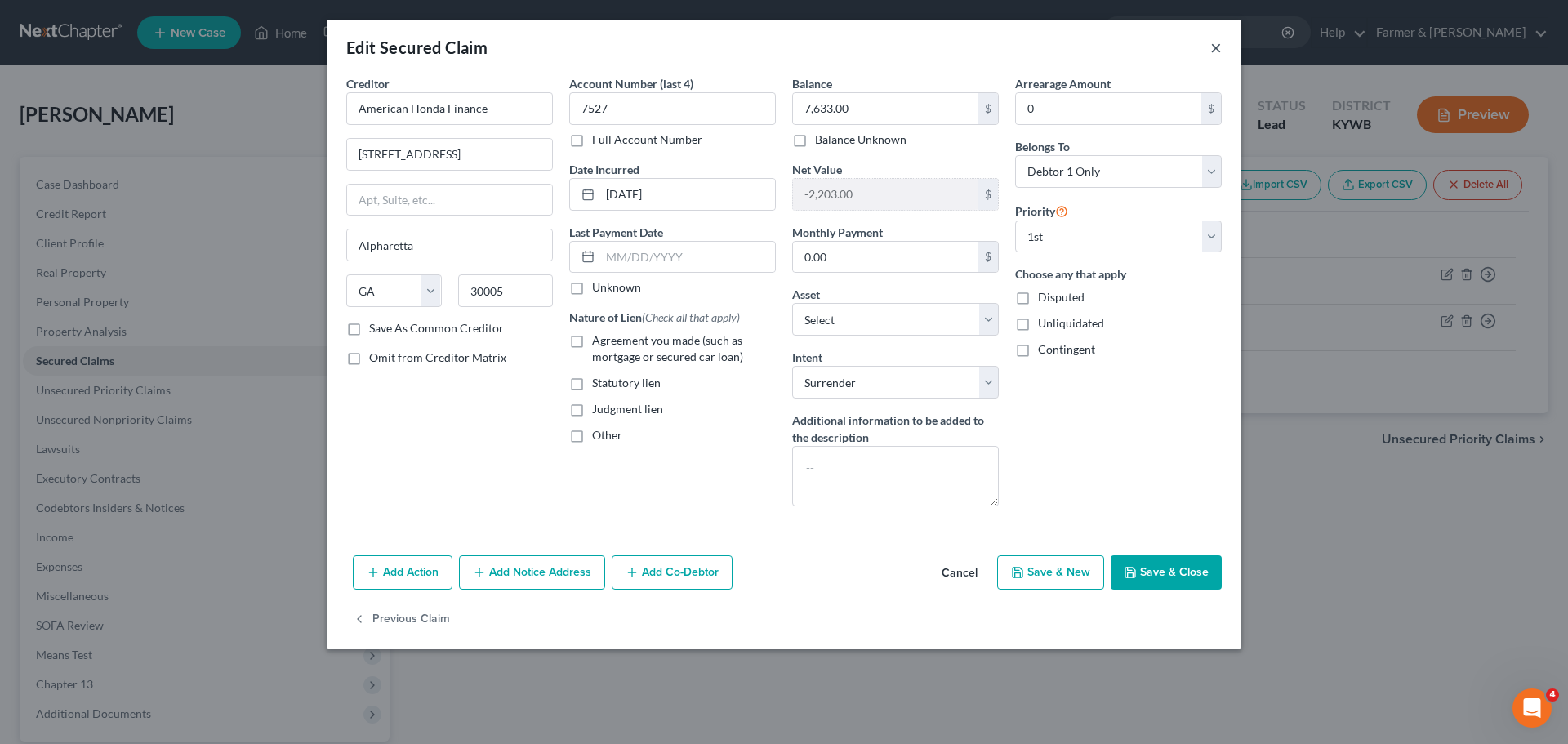
click at [1215, 45] on button "×" at bounding box center [1215, 47] width 12 height 20
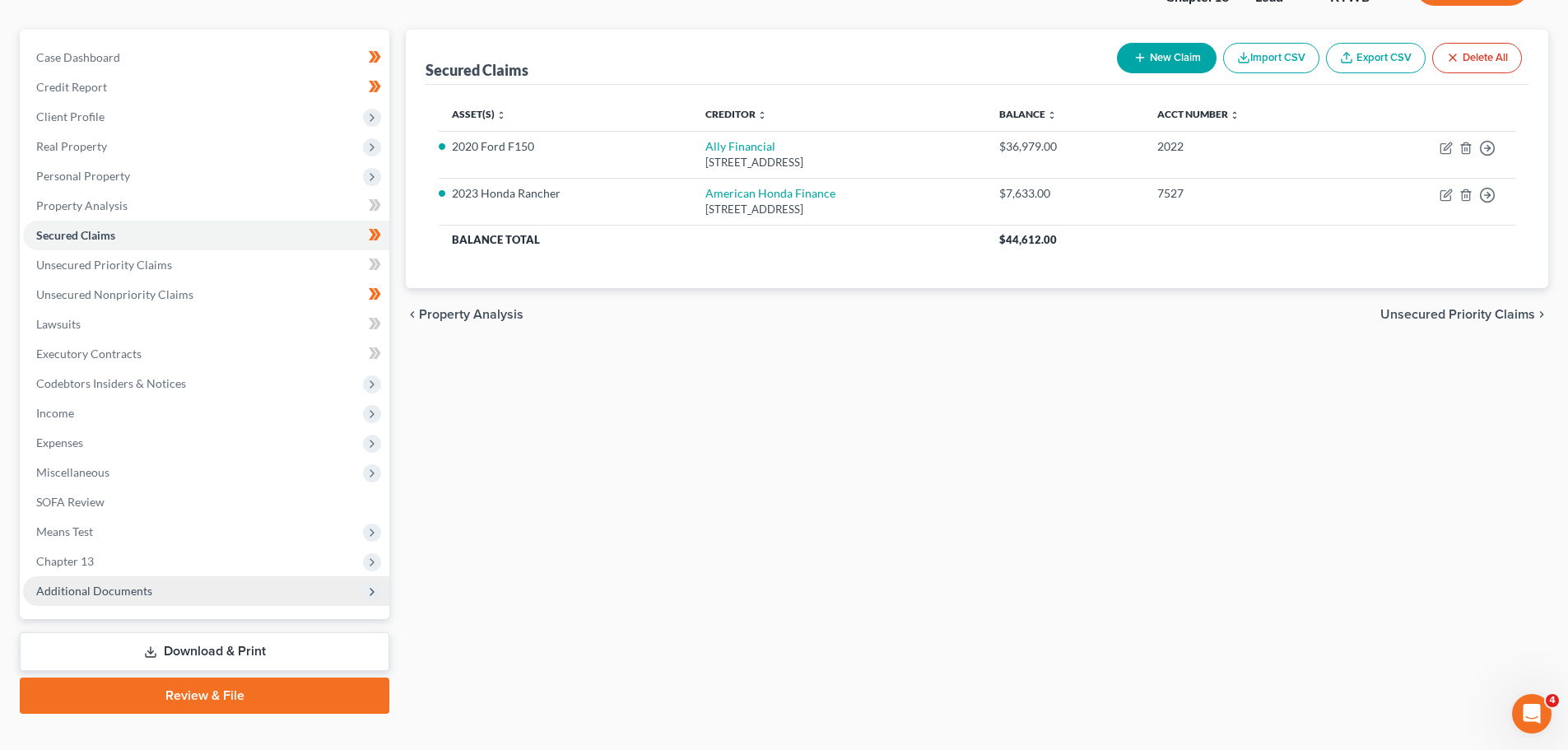
scroll to position [155, 0]
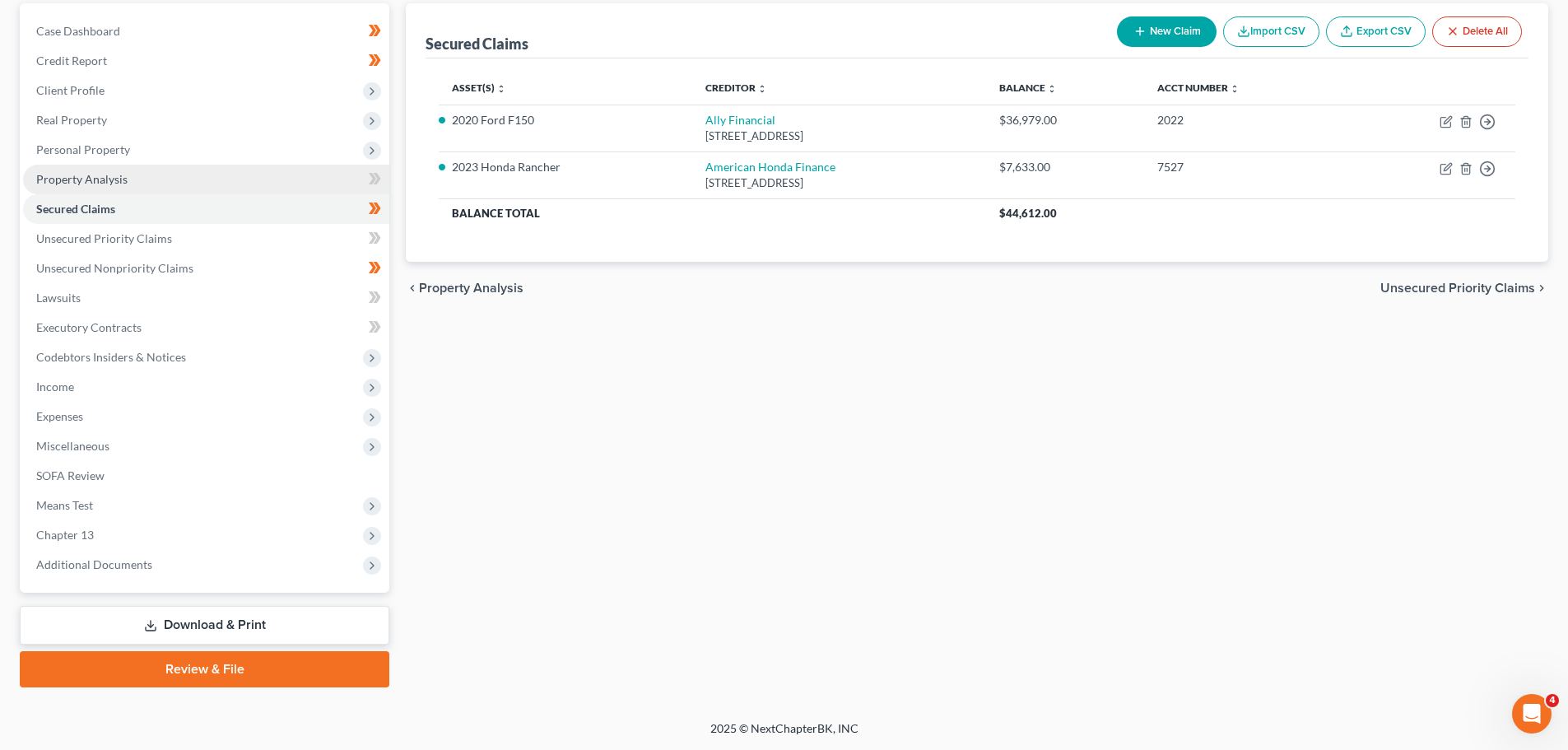
click at [109, 184] on span "Property Analysis" at bounding box center [81, 179] width 91 height 14
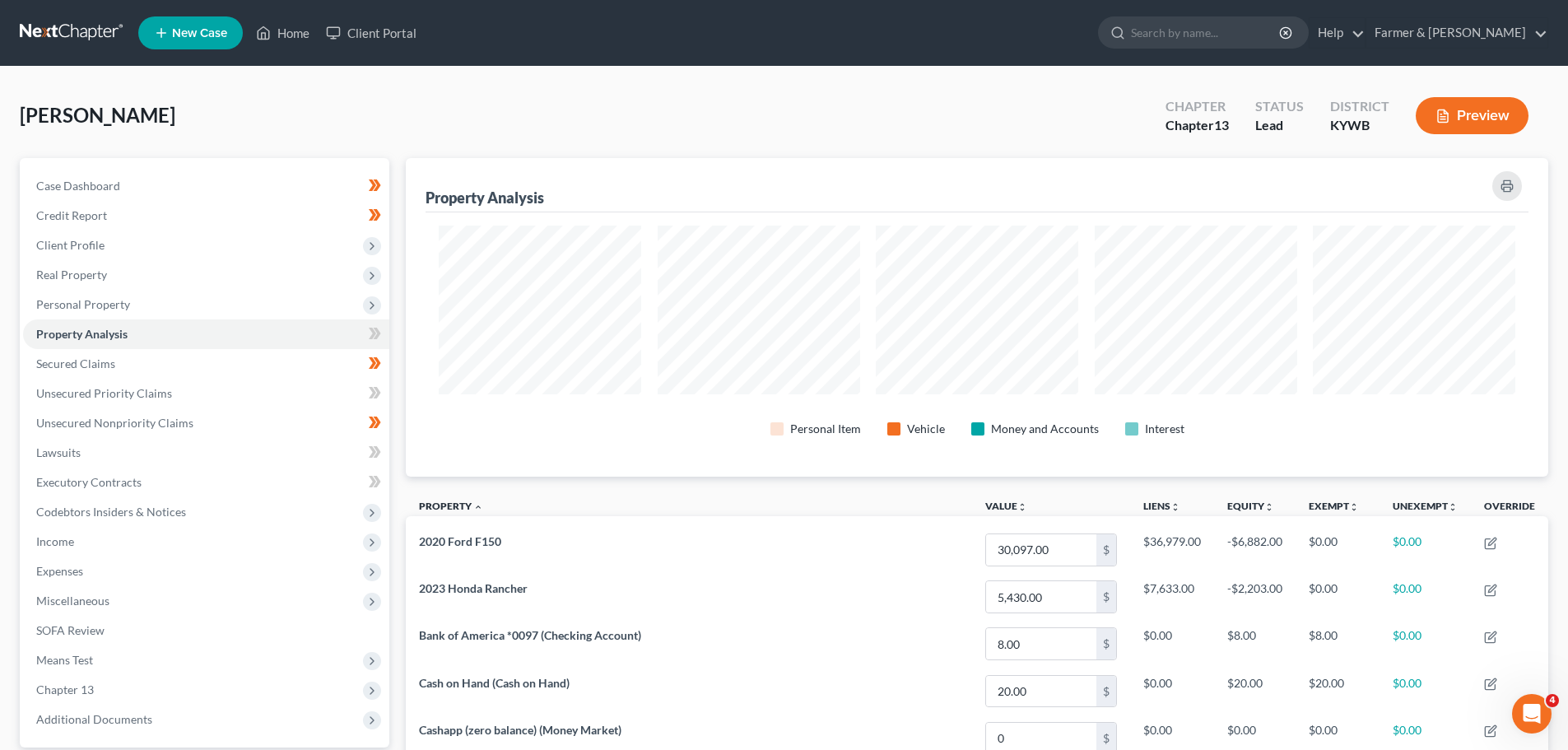
click at [400, 332] on div "Property Analysis Personal Item Vehicle Money and Accounts Interest Property un…" at bounding box center [977, 754] width 1159 height 1191
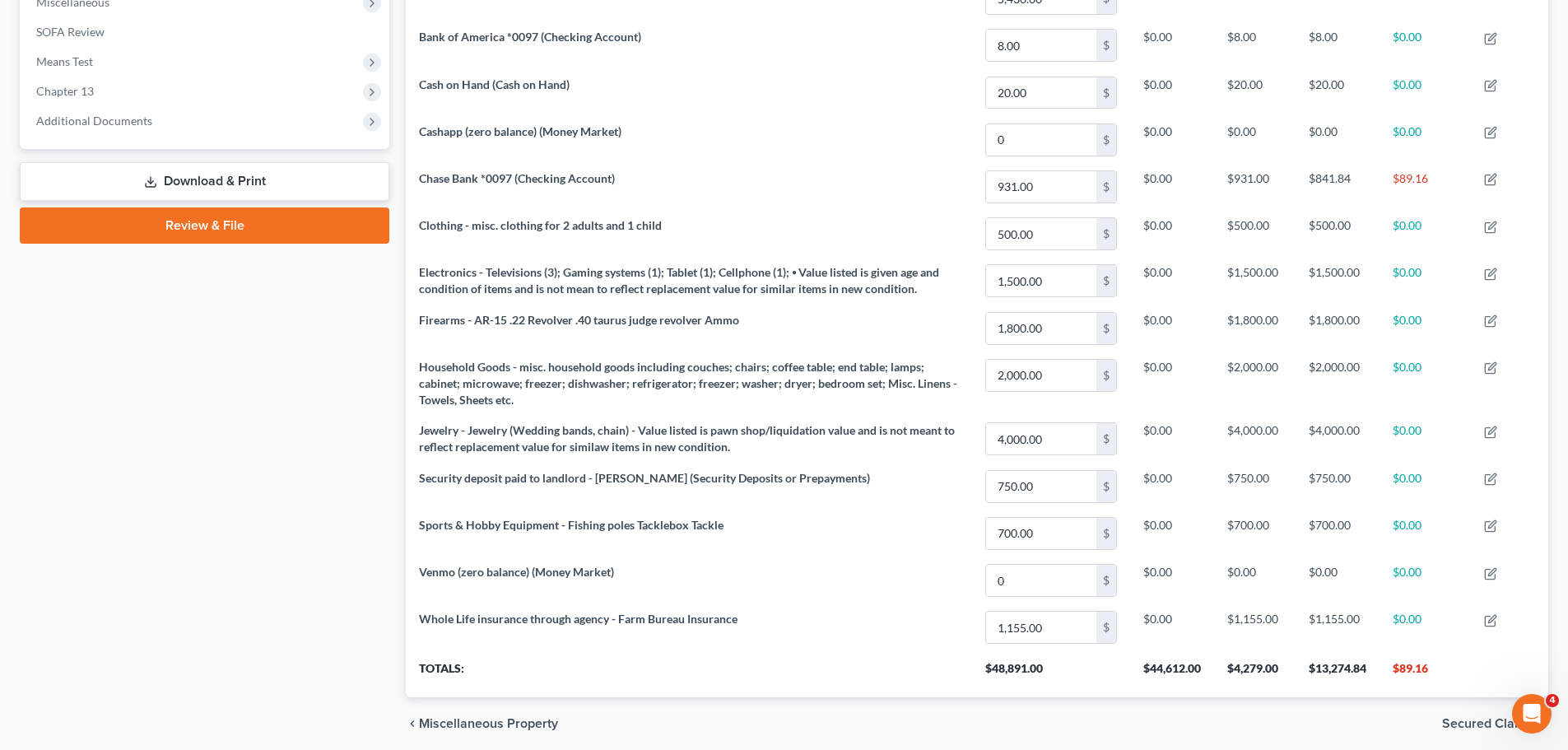
scroll to position [661, 0]
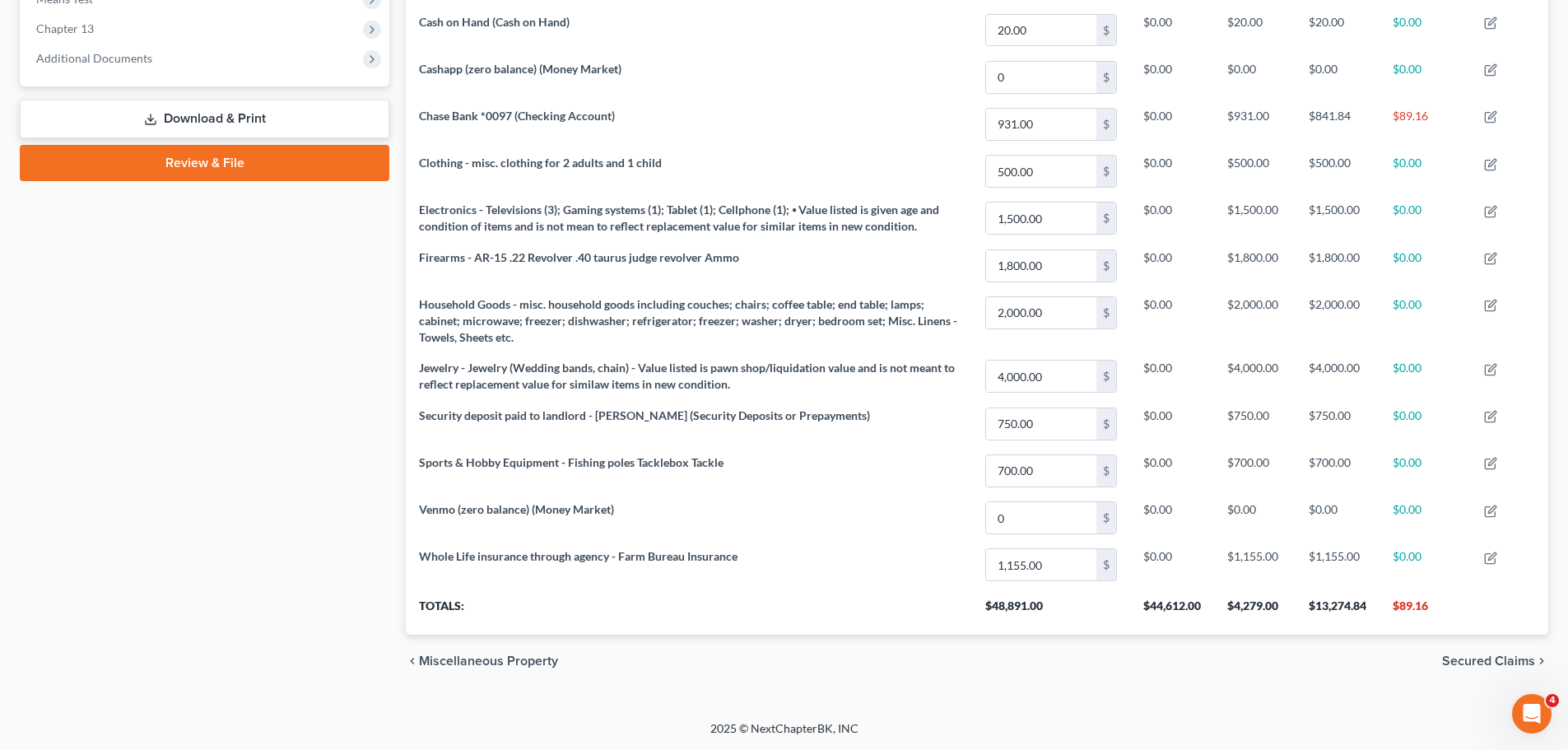
click at [399, 548] on div "Property Analysis Personal Item Vehicle Money and Accounts Interest Property un…" at bounding box center [977, 91] width 1159 height 1191
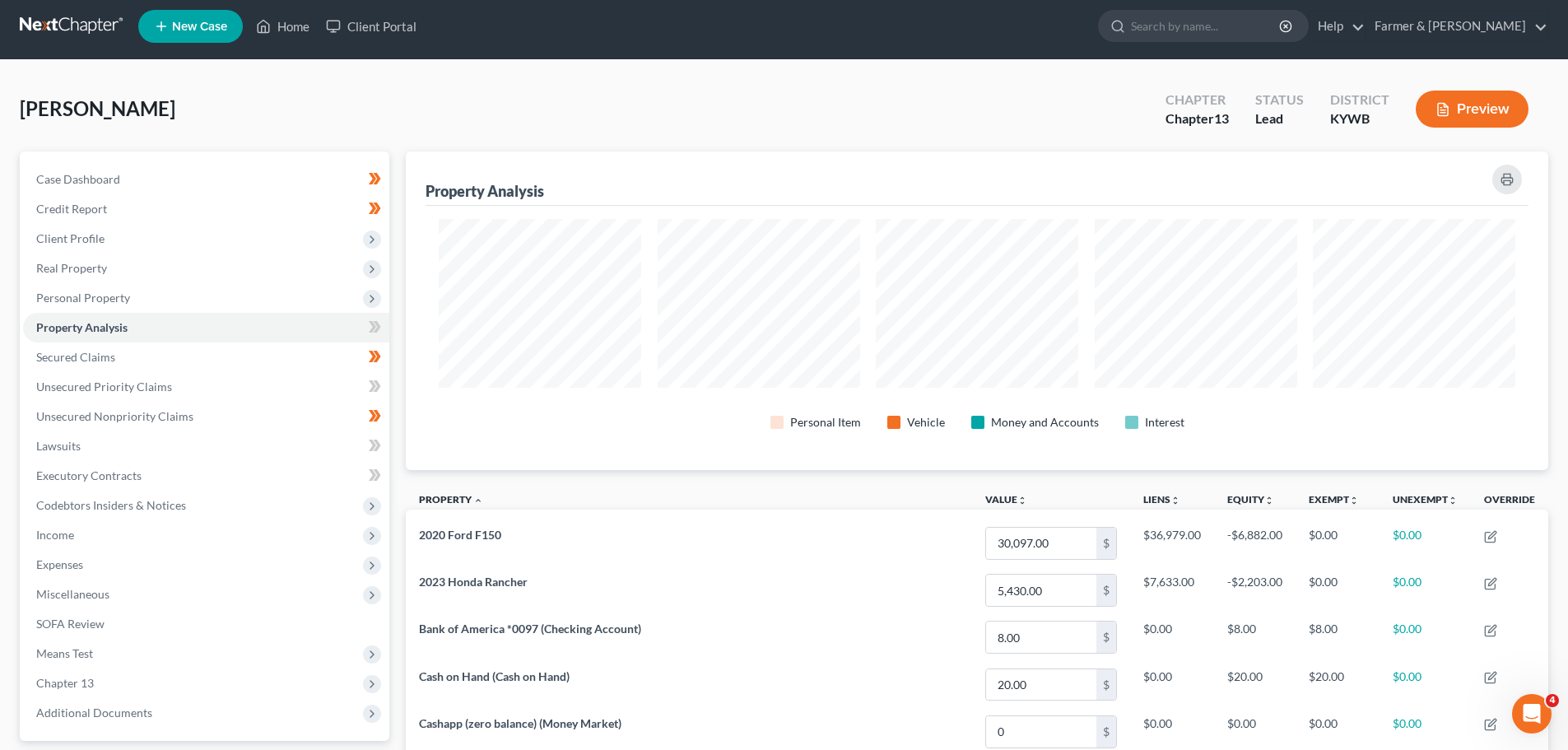
scroll to position [0, 0]
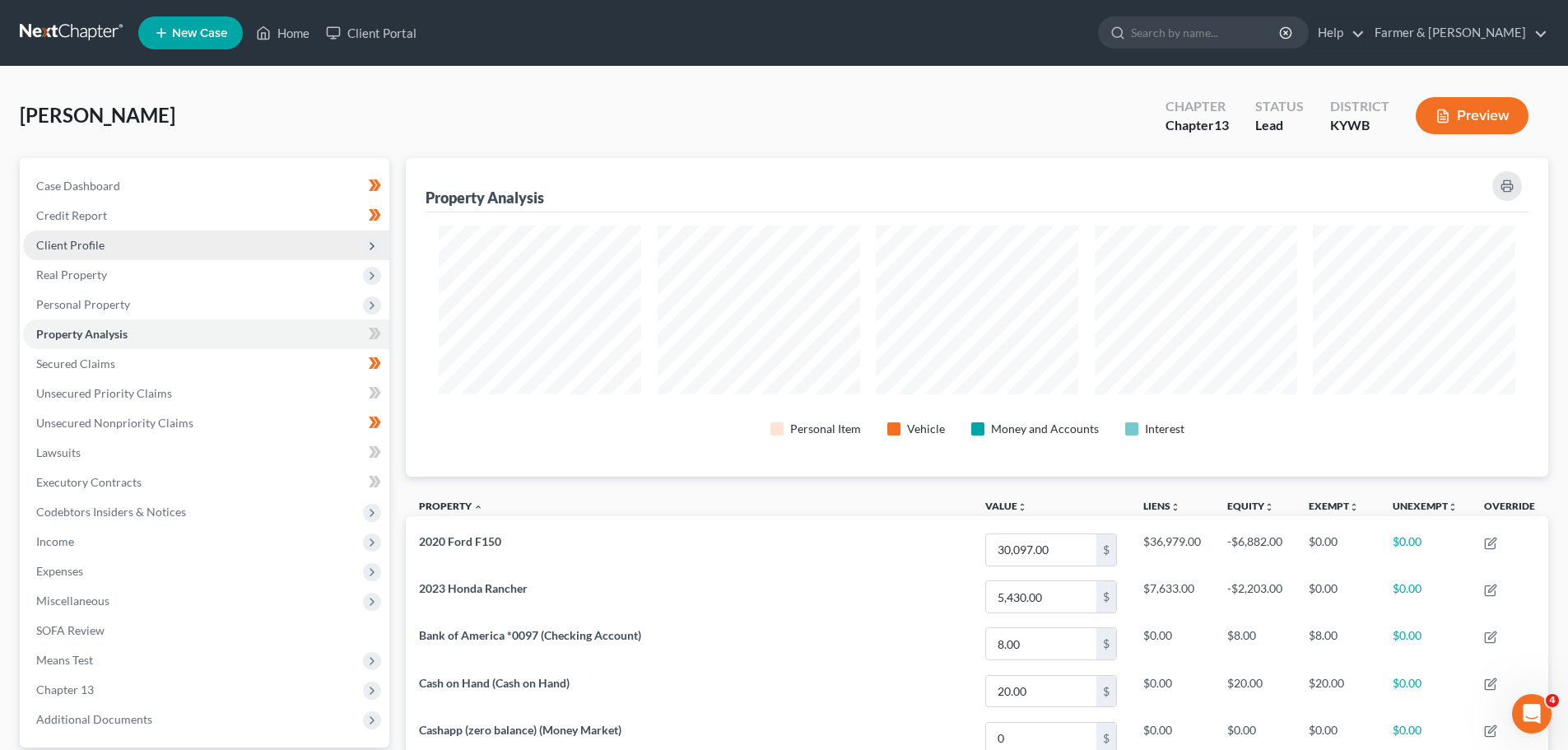
click at [63, 237] on span "Client Profile" at bounding box center [206, 245] width 366 height 30
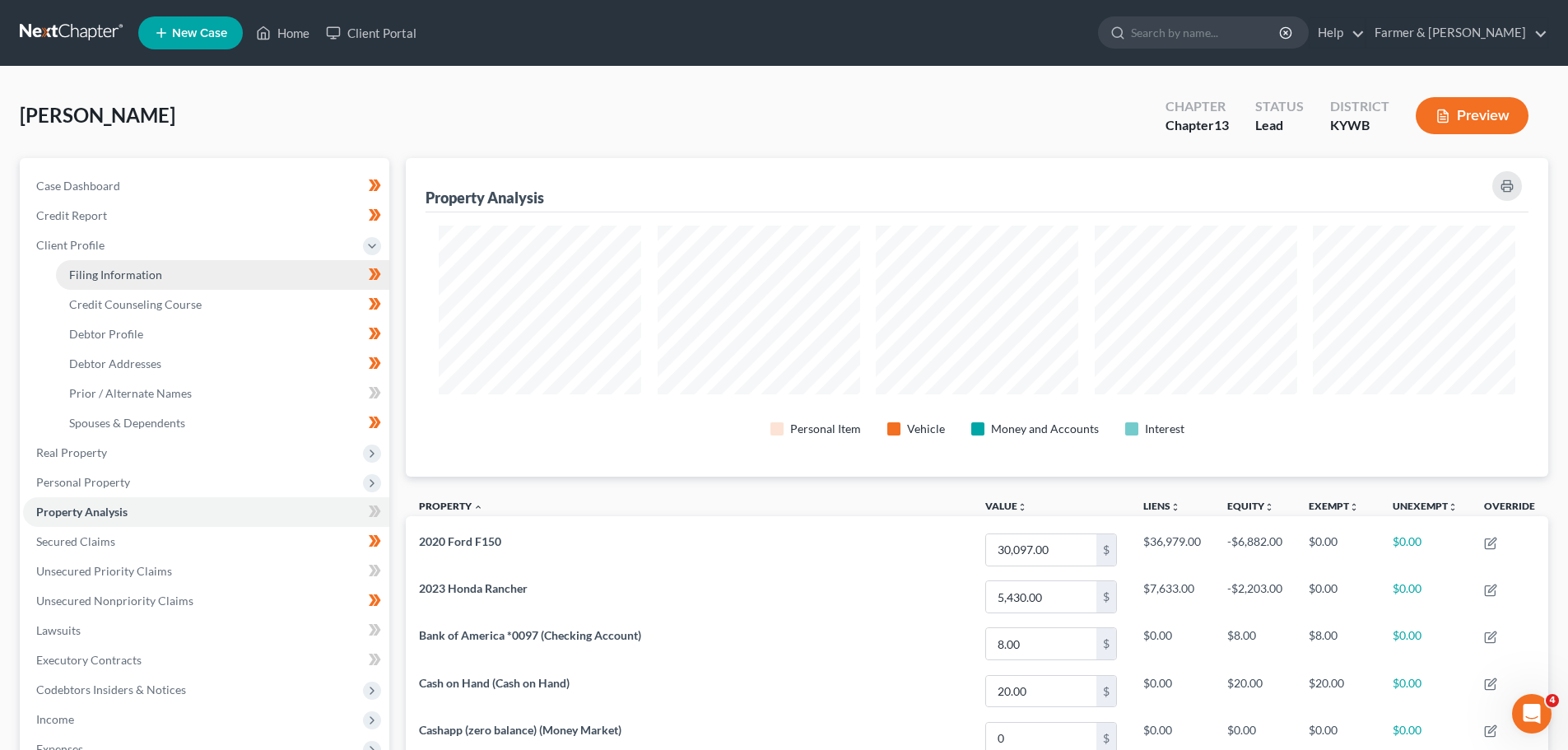
click at [119, 262] on link "Filing Information" at bounding box center [223, 274] width 333 height 30
select select "1"
select select "0"
select select "3"
select select "33"
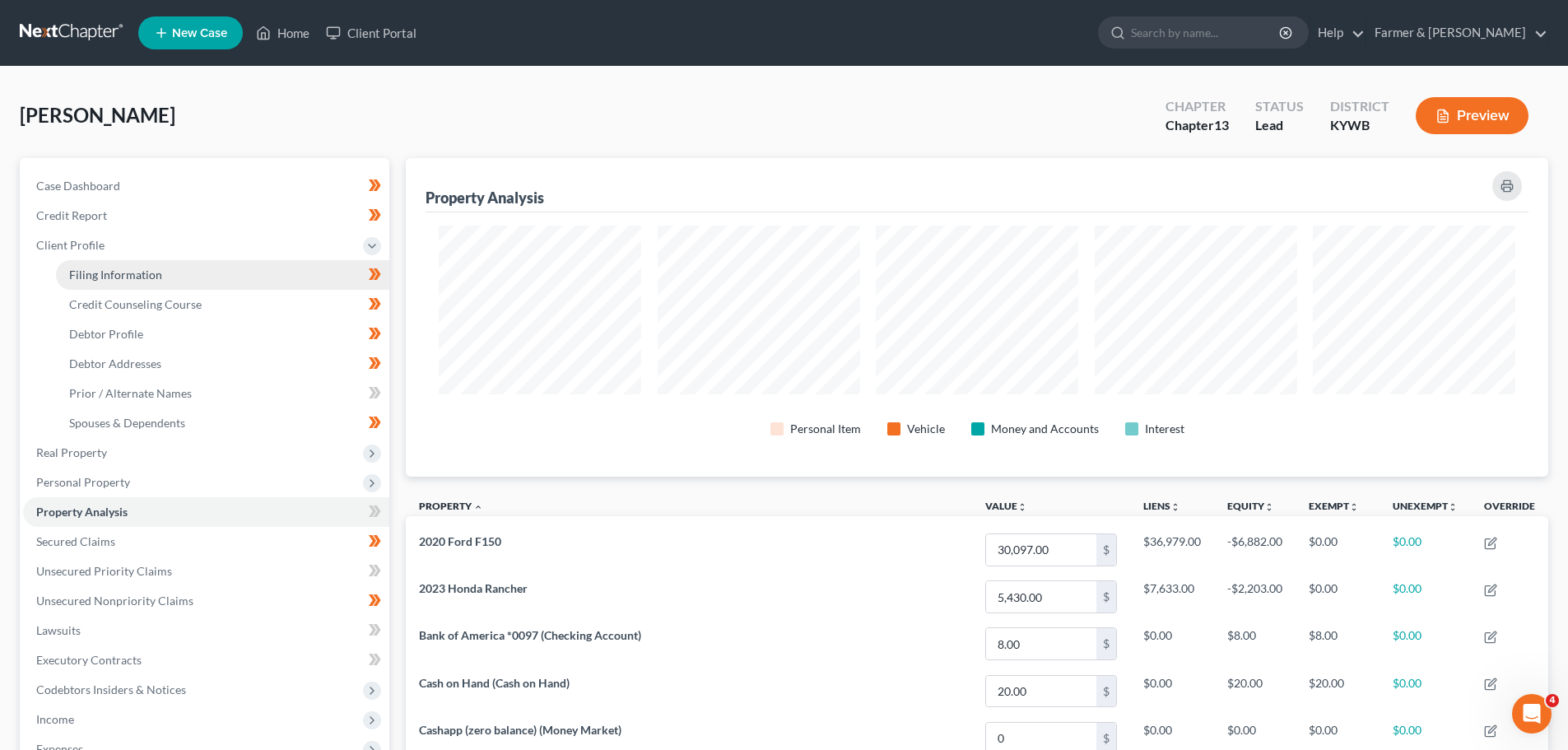
select select "2"
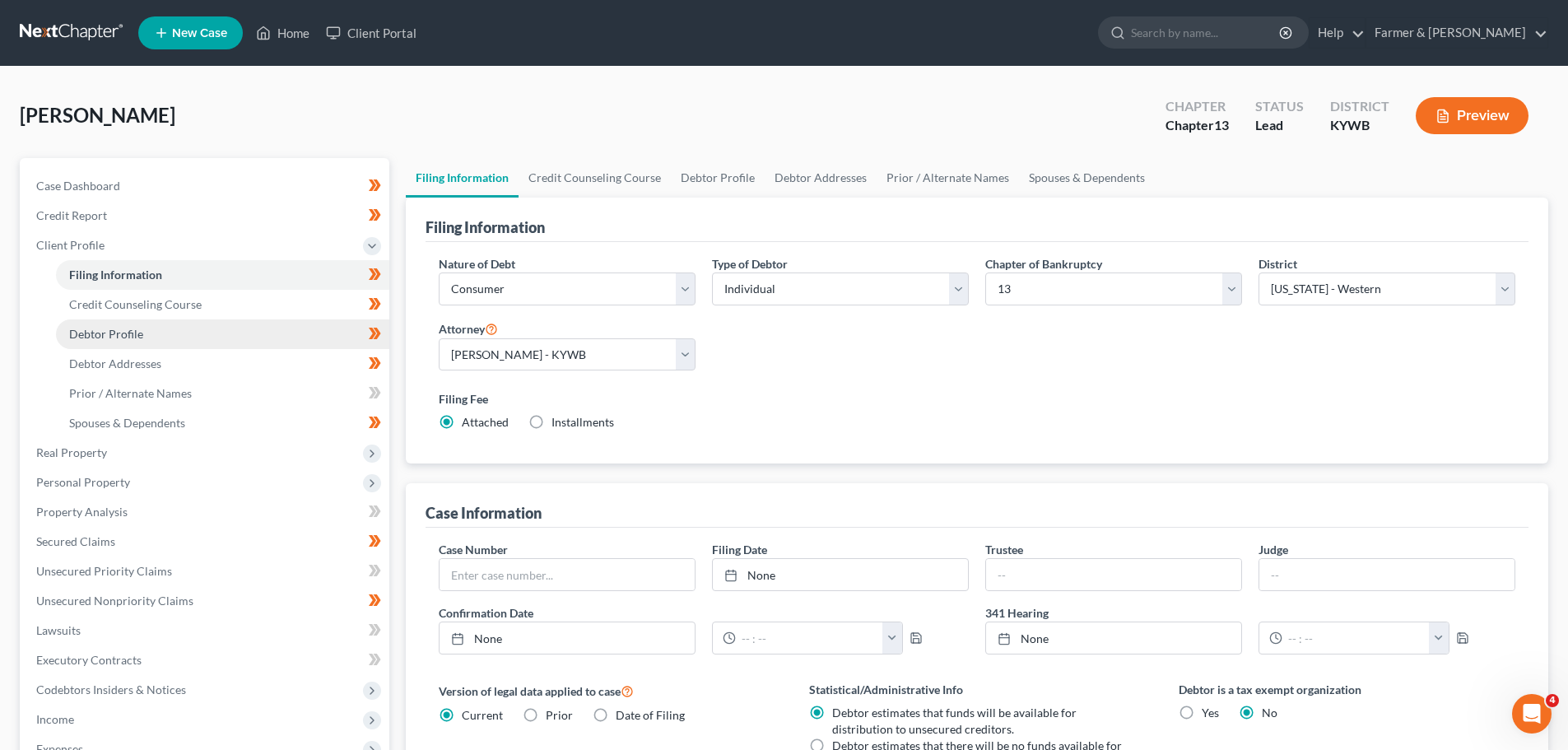
click at [110, 327] on span "Debtor Profile" at bounding box center [106, 334] width 74 height 14
select select "1"
select select "2"
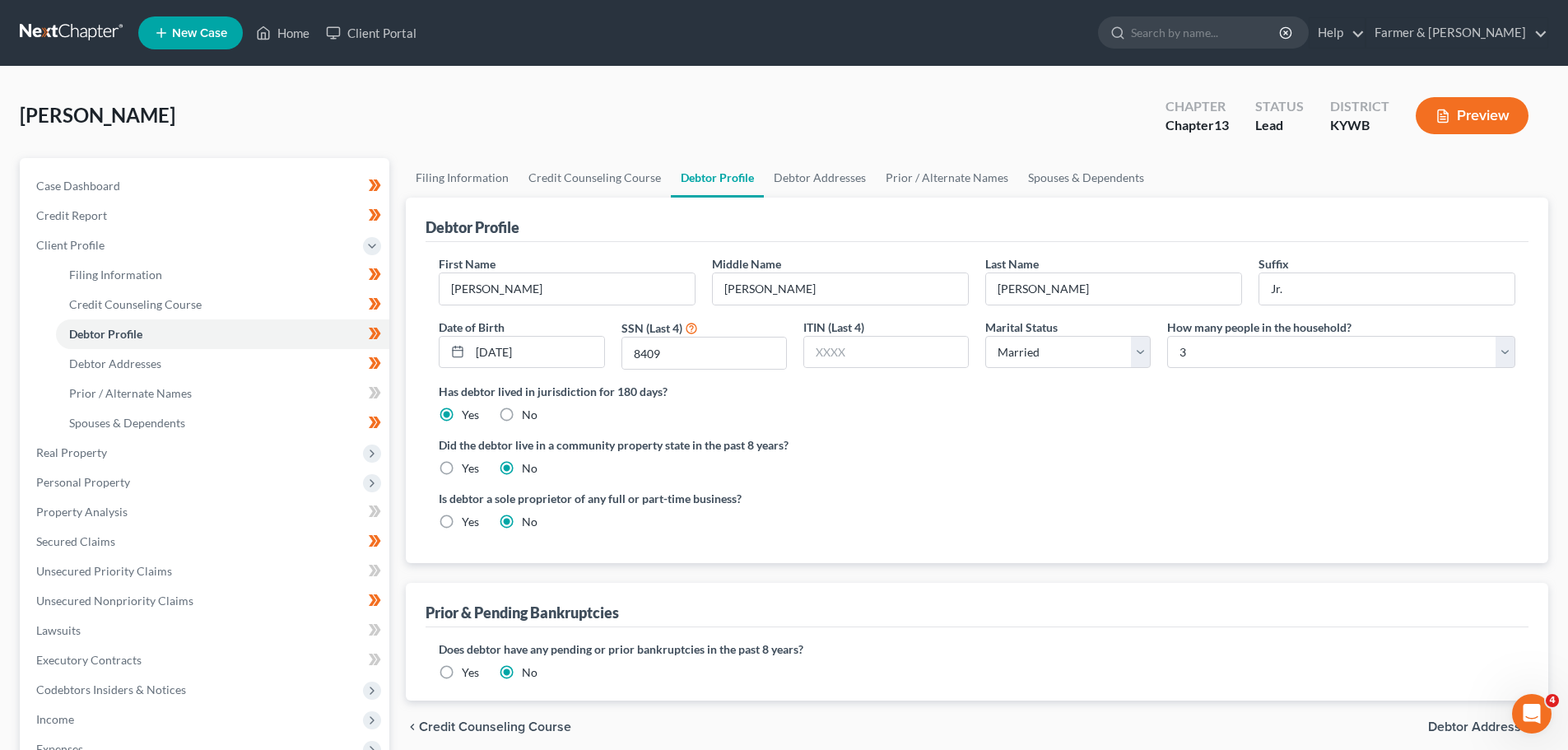
click at [413, 289] on div "Debtor Profile First Name [PERSON_NAME] Name [PERSON_NAME] Last Name [PERSON_NA…" at bounding box center [977, 381] width 1143 height 366
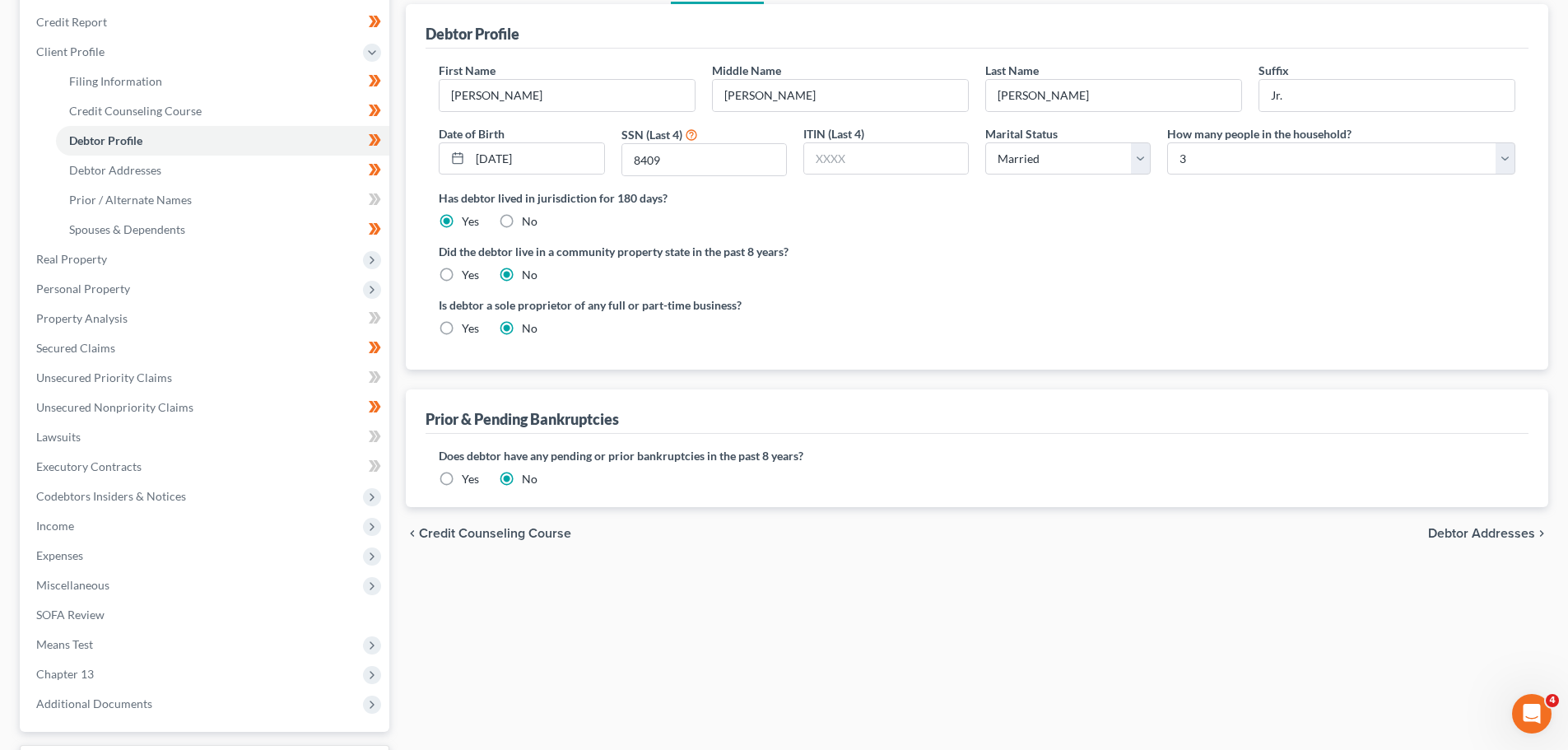
scroll to position [165, 0]
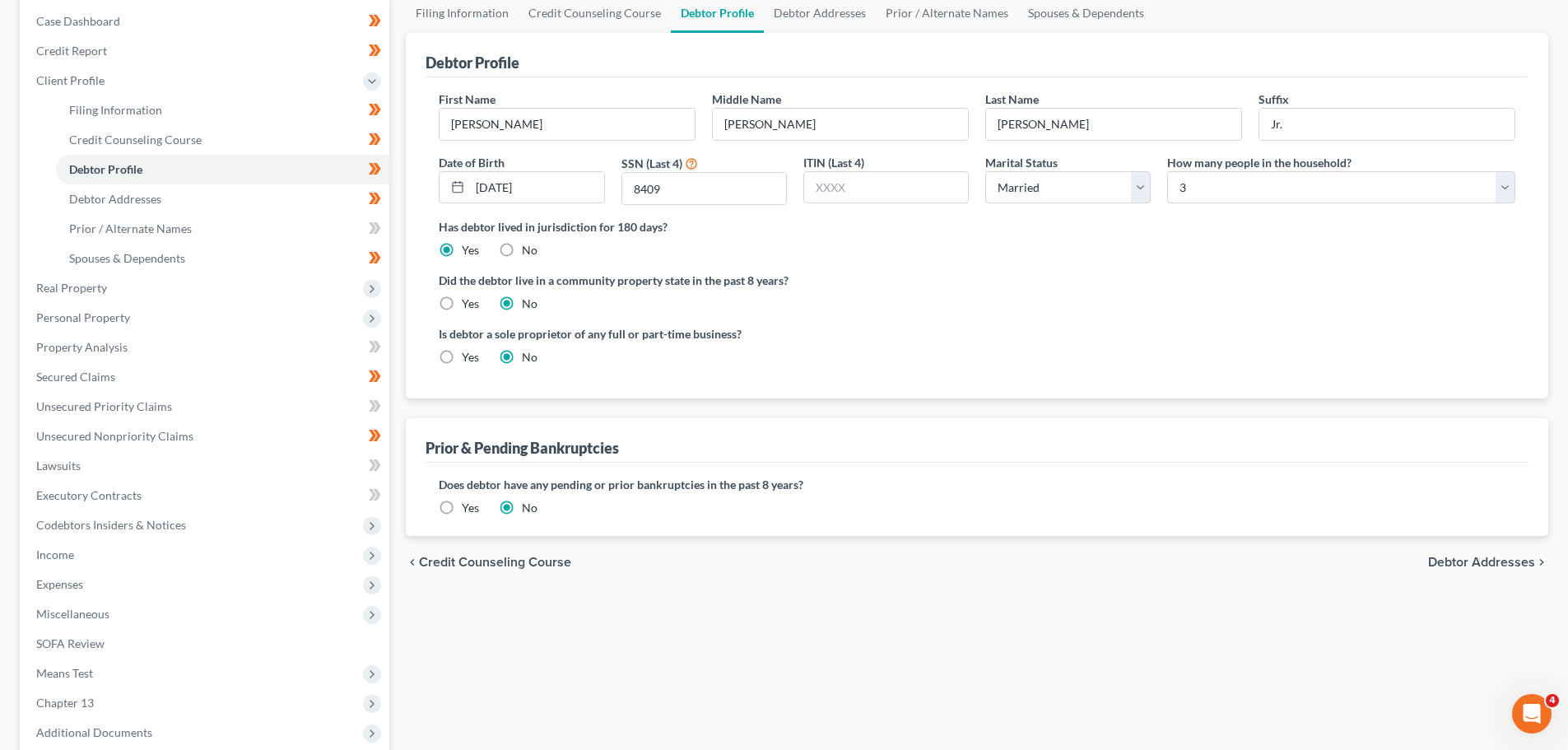
click at [398, 280] on div "Filing Information Credit Counseling Course Debtor Profile Debtor Addresses Pri…" at bounding box center [977, 425] width 1159 height 863
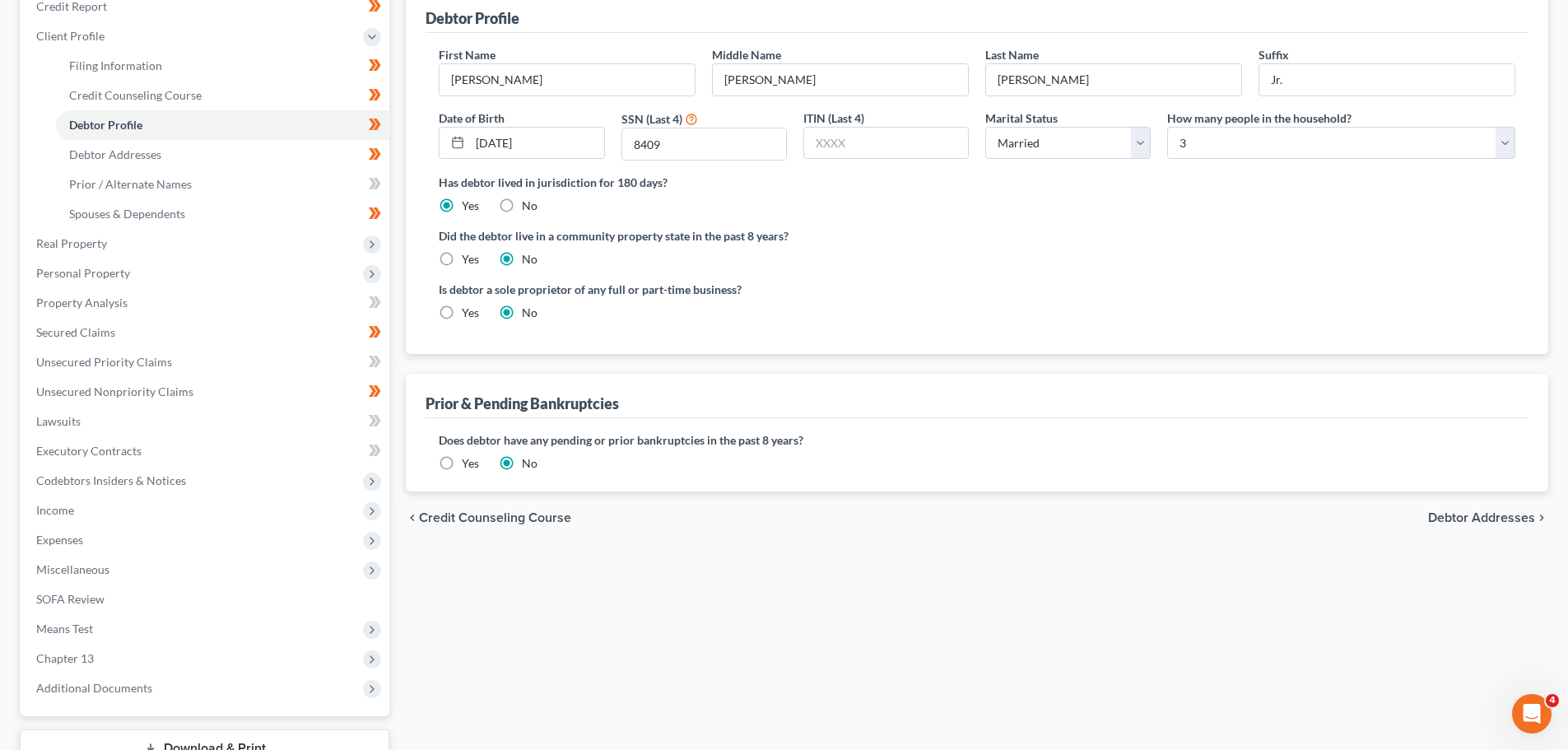
scroll to position [247, 0]
